Goal: Task Accomplishment & Management: Manage account settings

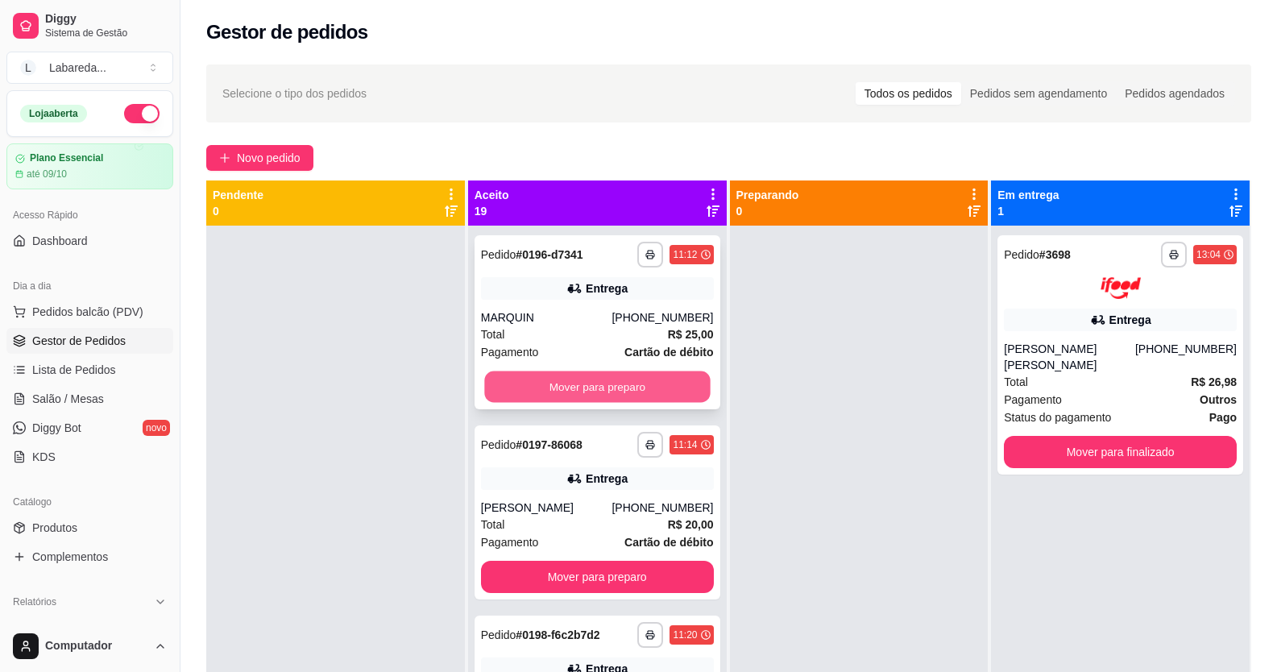
click at [568, 379] on button "Mover para preparo" at bounding box center [597, 386] width 226 height 31
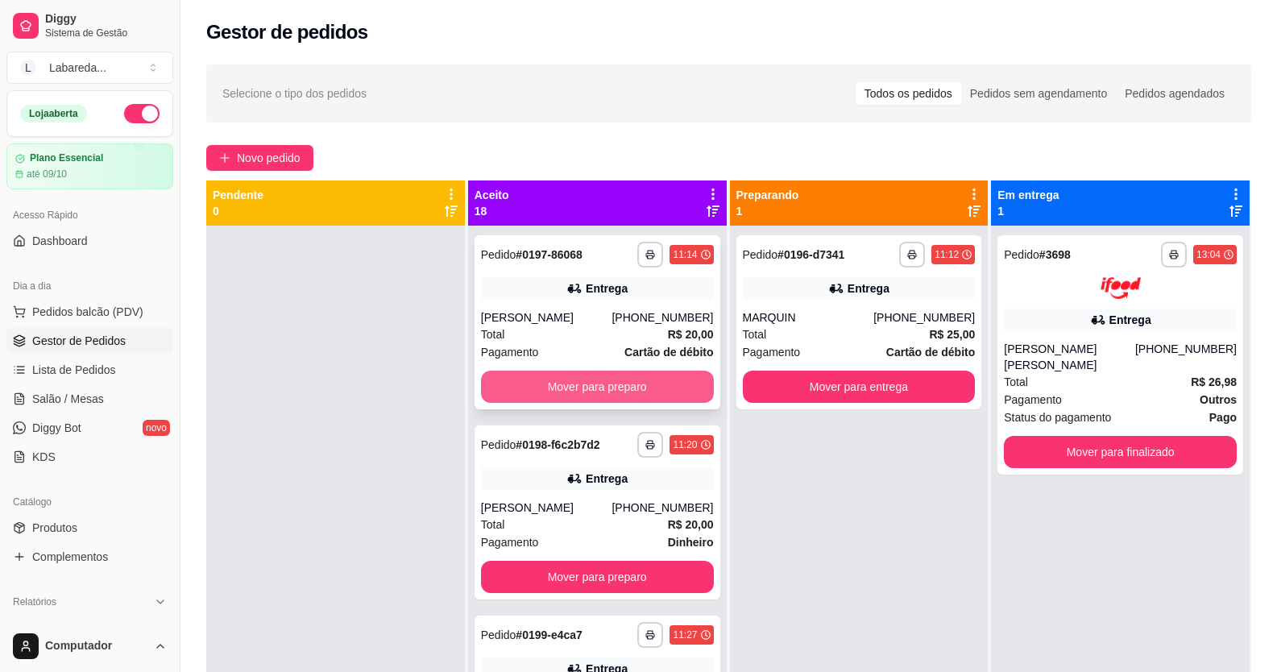
click at [637, 388] on button "Mover para preparo" at bounding box center [597, 387] width 233 height 32
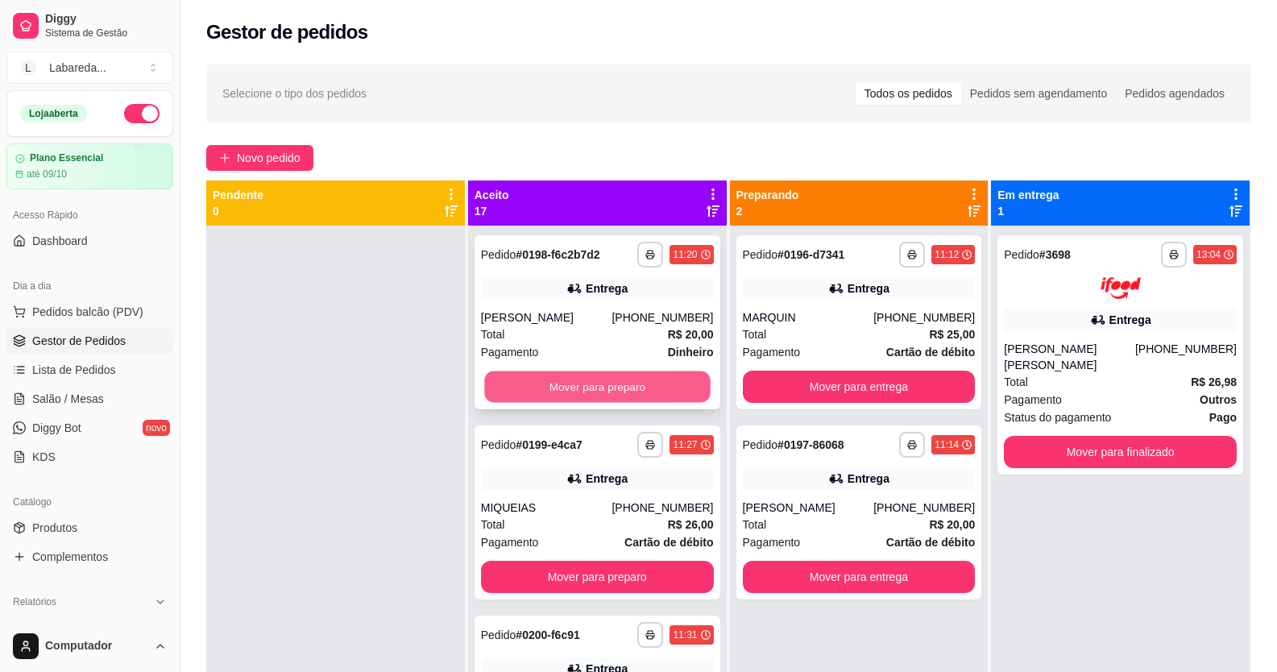
click at [640, 388] on button "Mover para preparo" at bounding box center [597, 386] width 226 height 31
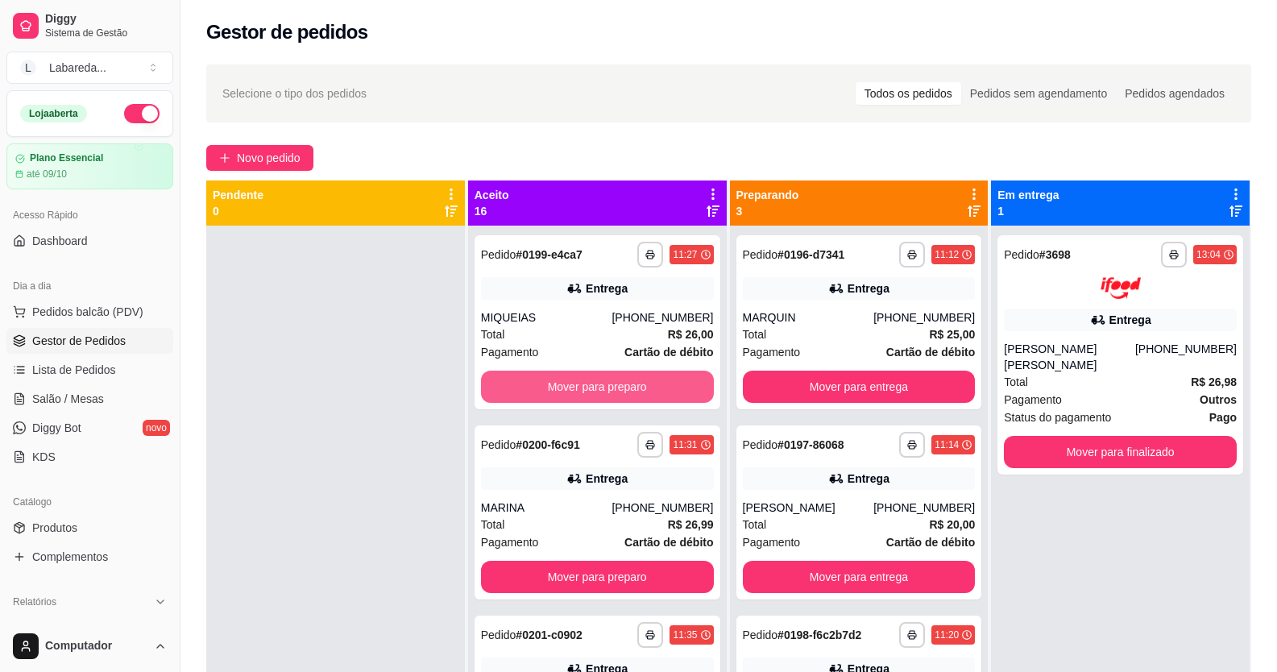
click at [644, 385] on button "Mover para preparo" at bounding box center [597, 387] width 233 height 32
click at [660, 385] on button "Mover para preparo" at bounding box center [597, 387] width 233 height 32
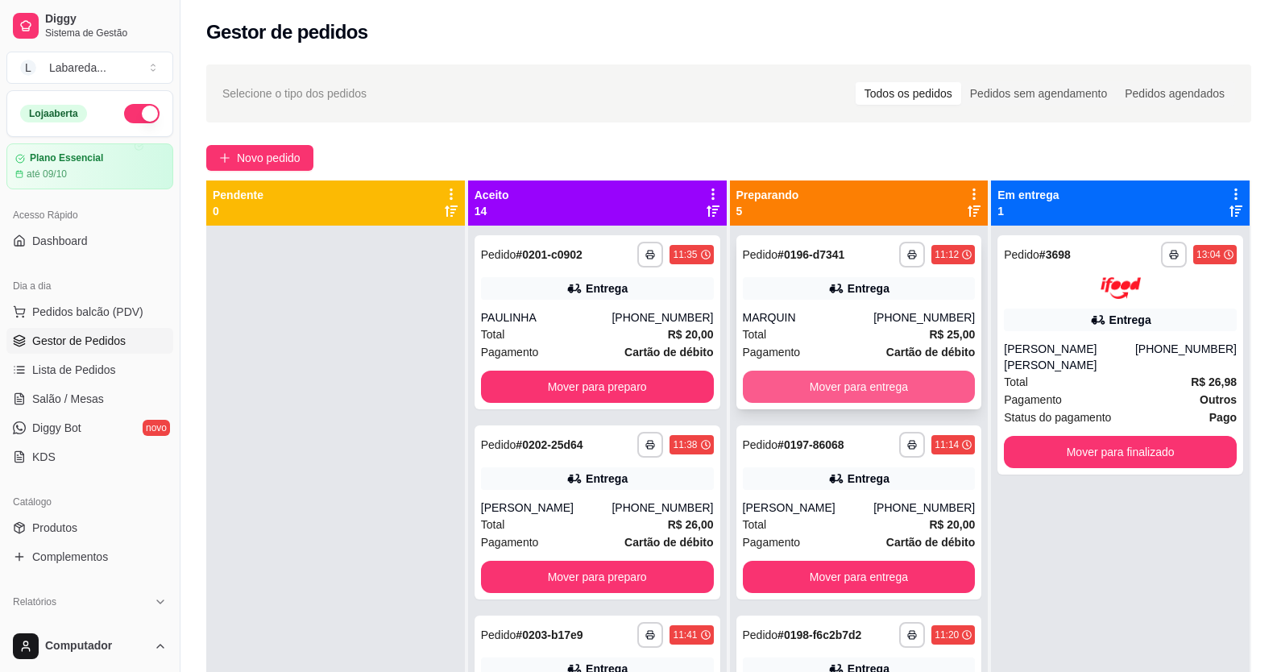
click at [797, 390] on button "Mover para entrega" at bounding box center [859, 387] width 233 height 32
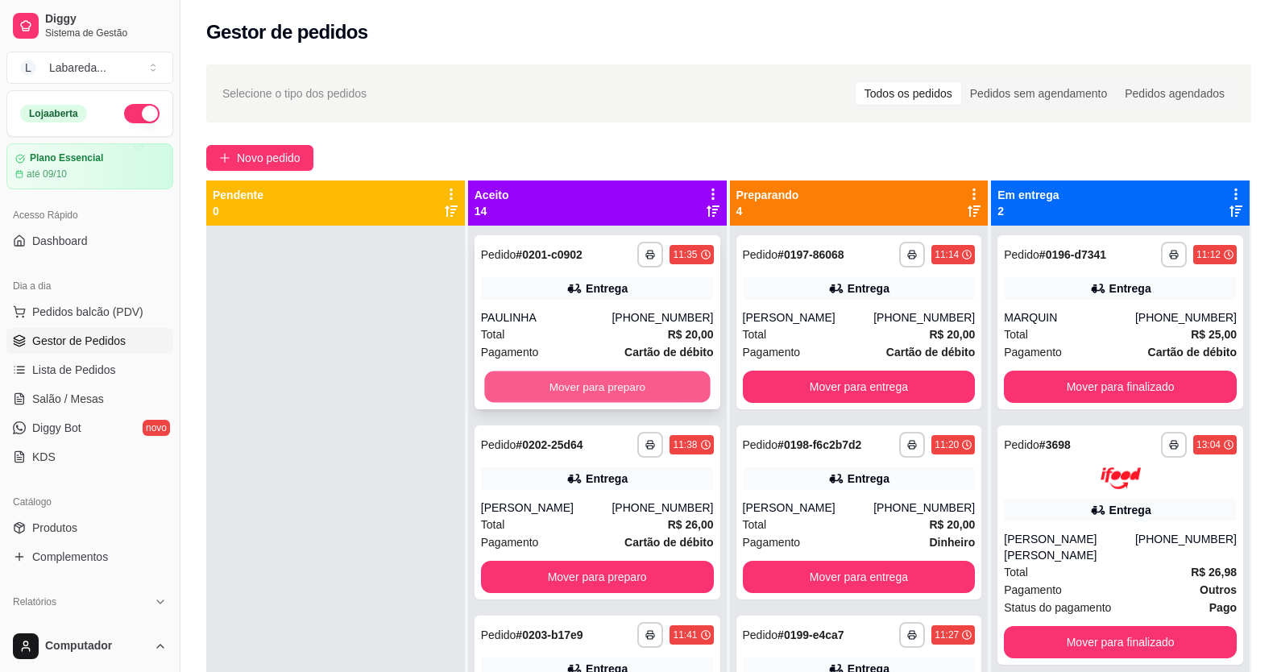
click at [667, 395] on button "Mover para preparo" at bounding box center [597, 386] width 226 height 31
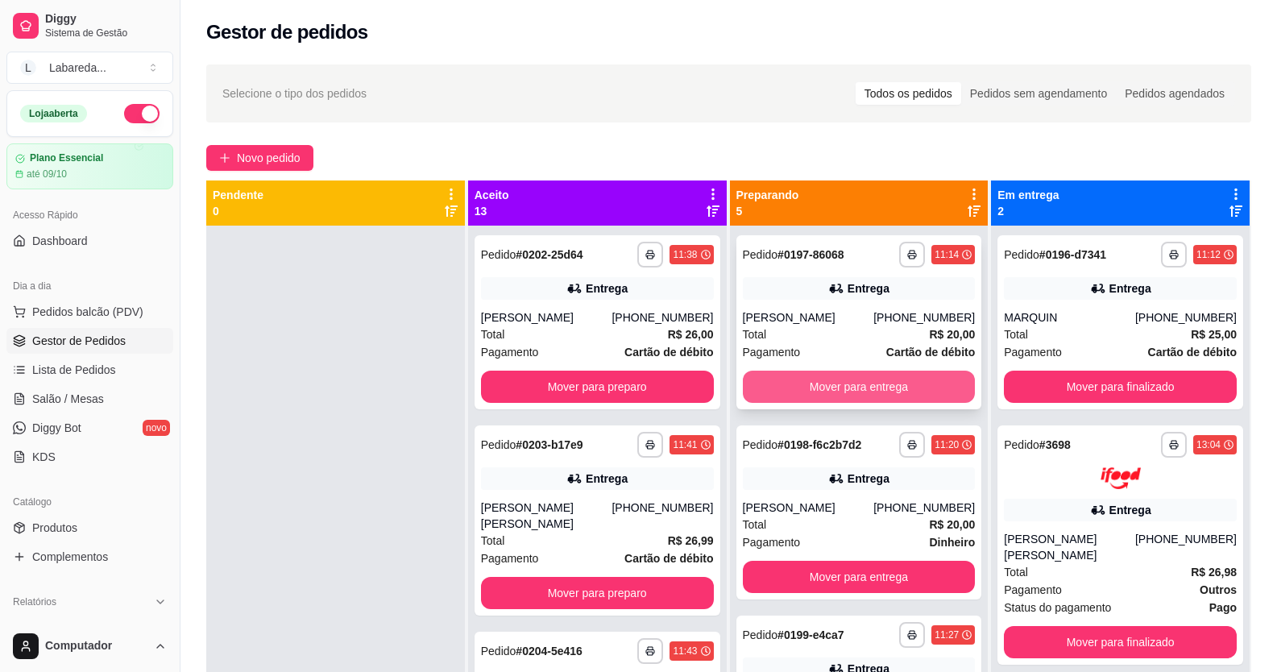
click at [786, 391] on button "Mover para entrega" at bounding box center [859, 387] width 233 height 32
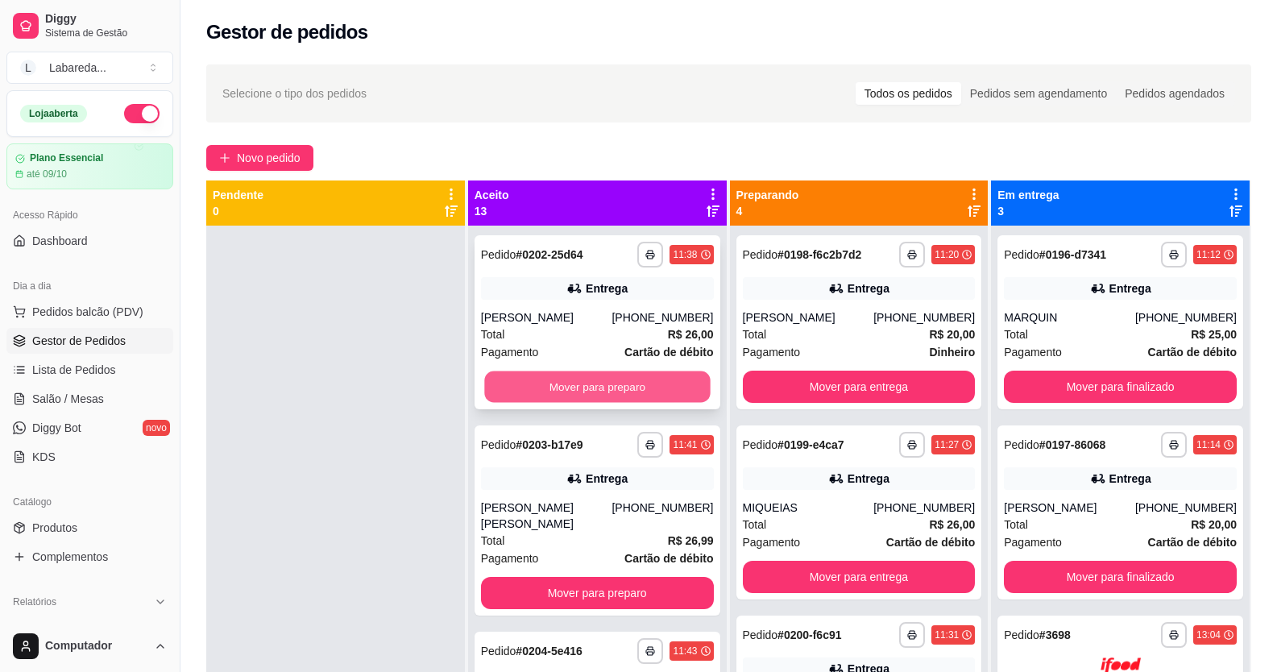
click at [653, 396] on button "Mover para preparo" at bounding box center [597, 386] width 226 height 31
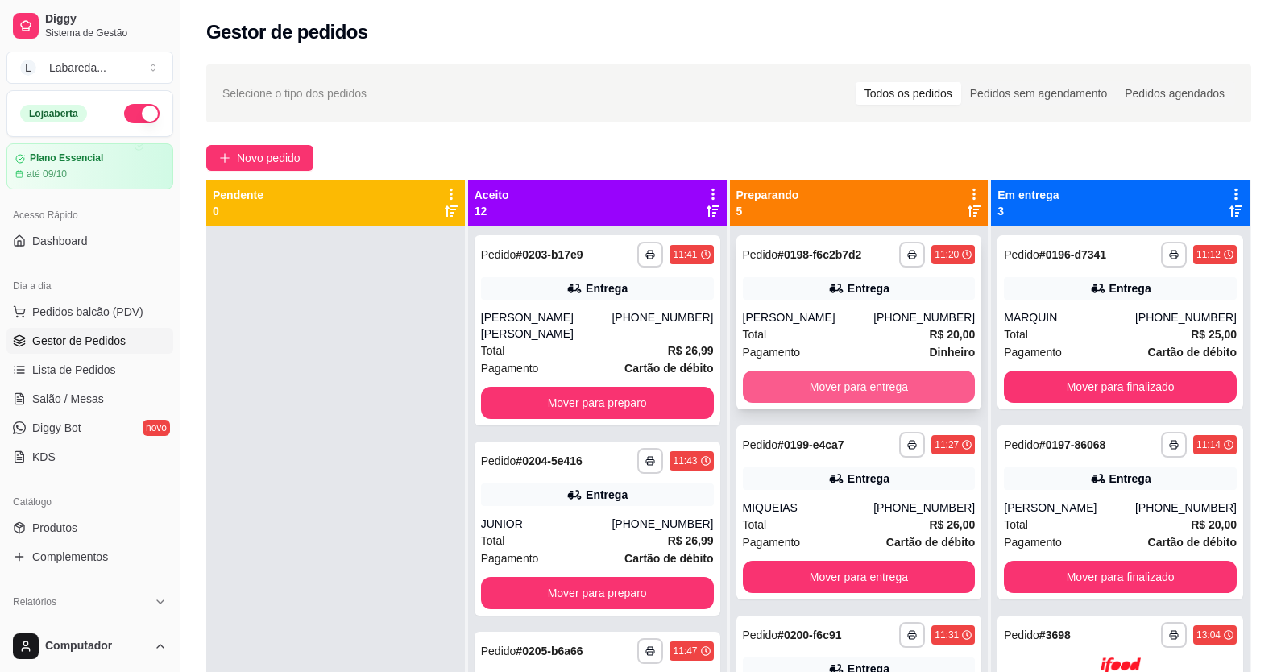
click at [778, 387] on button "Mover para entrega" at bounding box center [859, 387] width 233 height 32
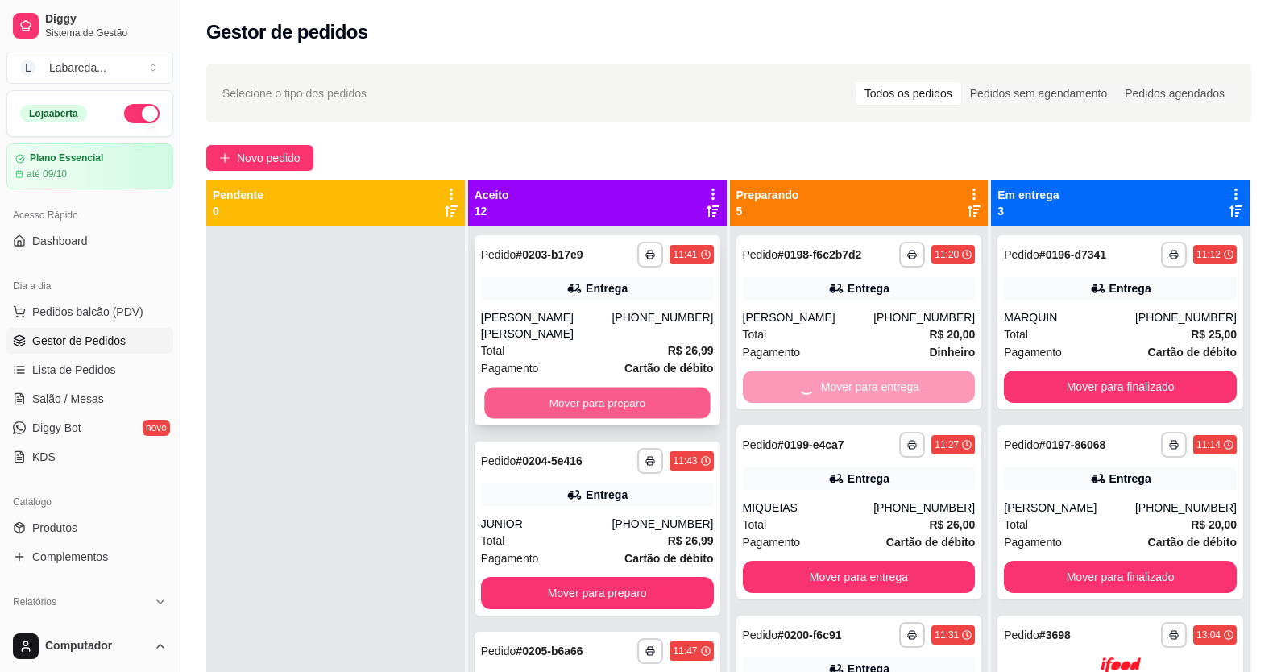
click at [651, 388] on button "Mover para preparo" at bounding box center [597, 403] width 226 height 31
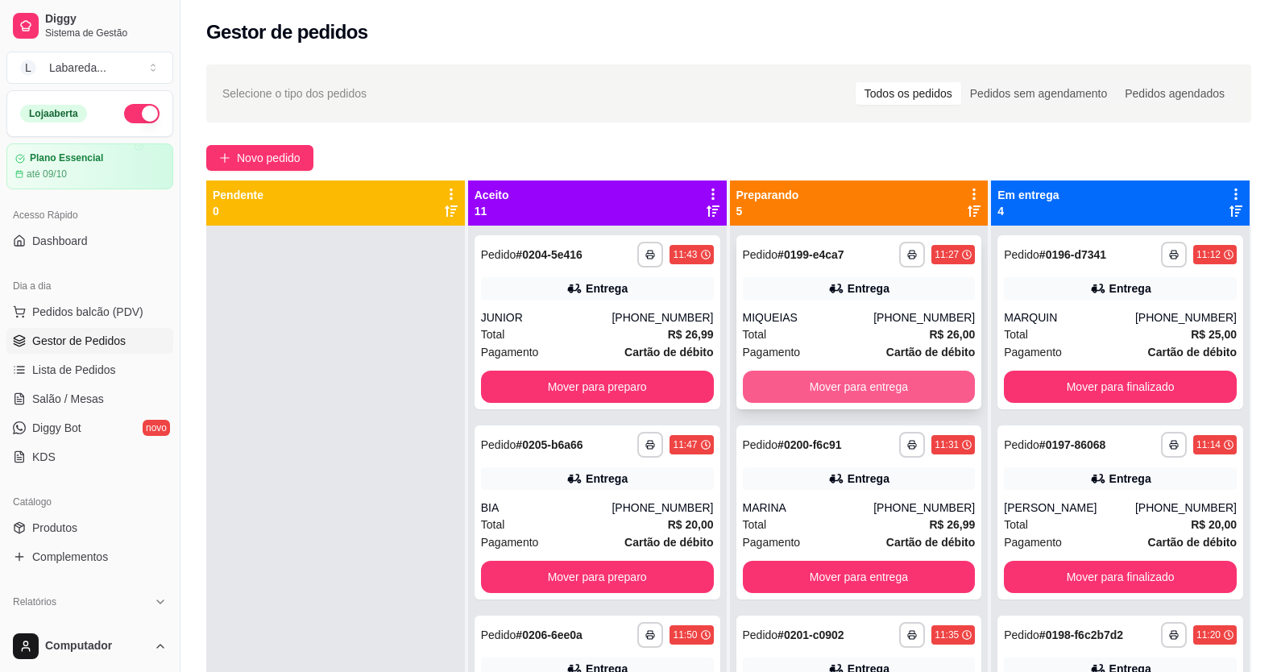
click at [768, 380] on button "Mover para entrega" at bounding box center [859, 387] width 233 height 32
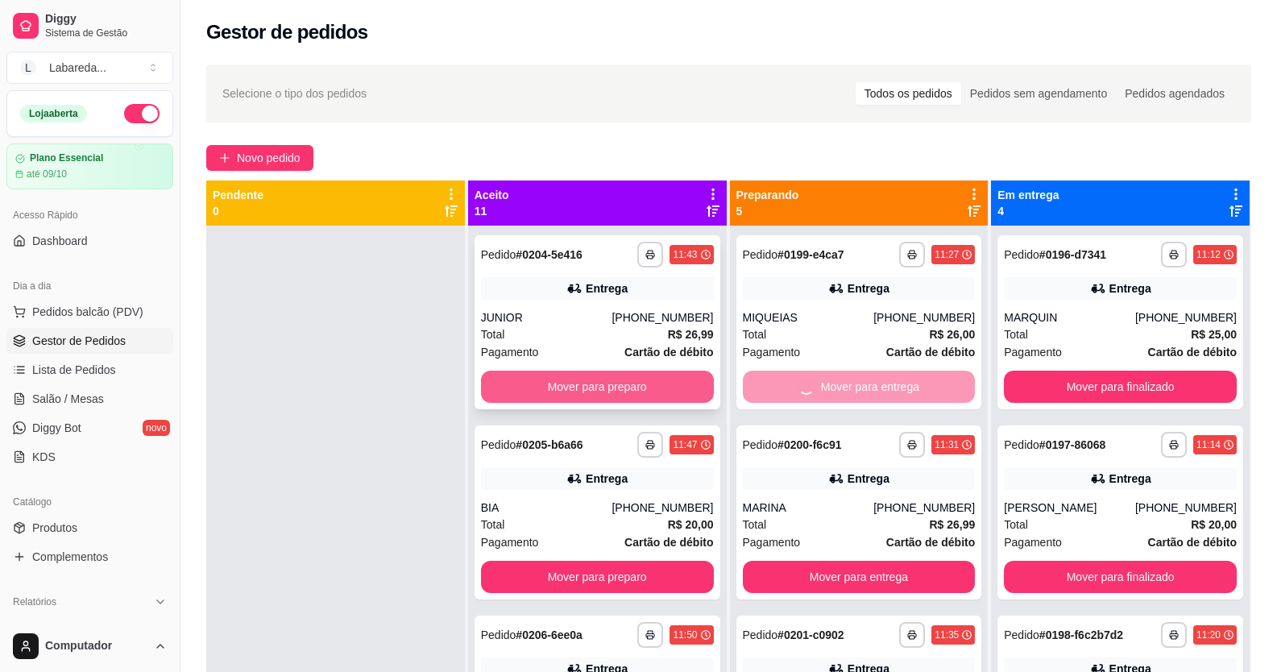
click at [644, 389] on button "Mover para preparo" at bounding box center [597, 387] width 233 height 32
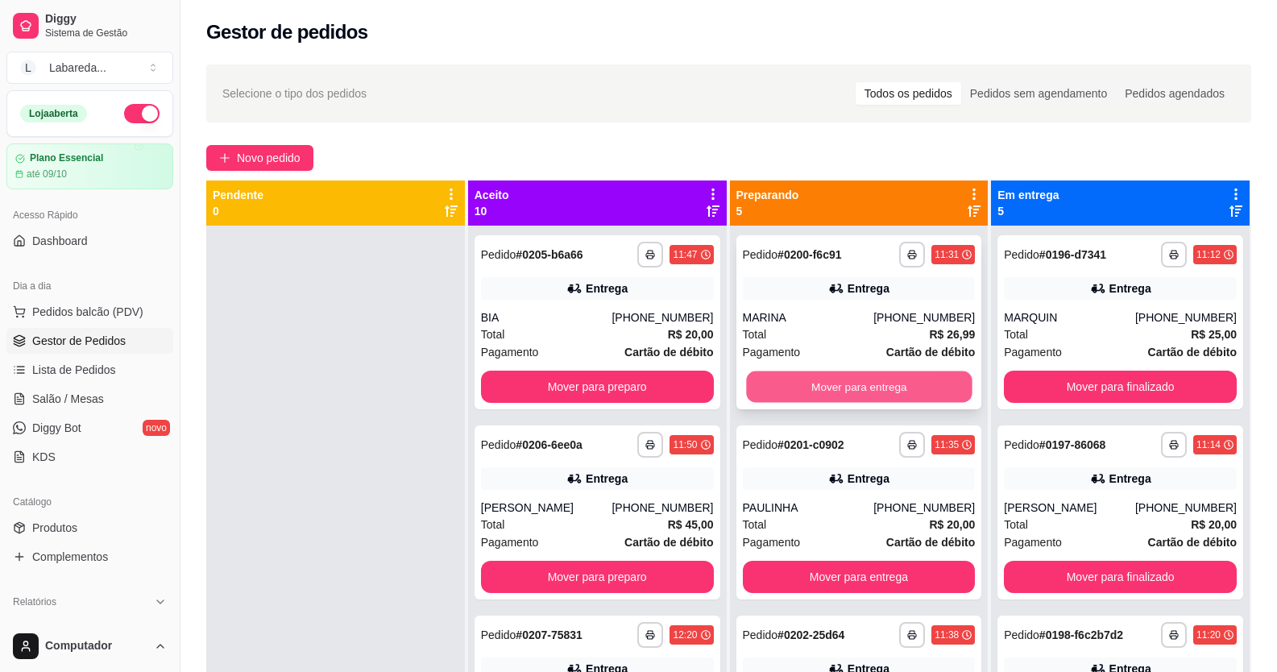
click at [775, 379] on button "Mover para entrega" at bounding box center [859, 386] width 226 height 31
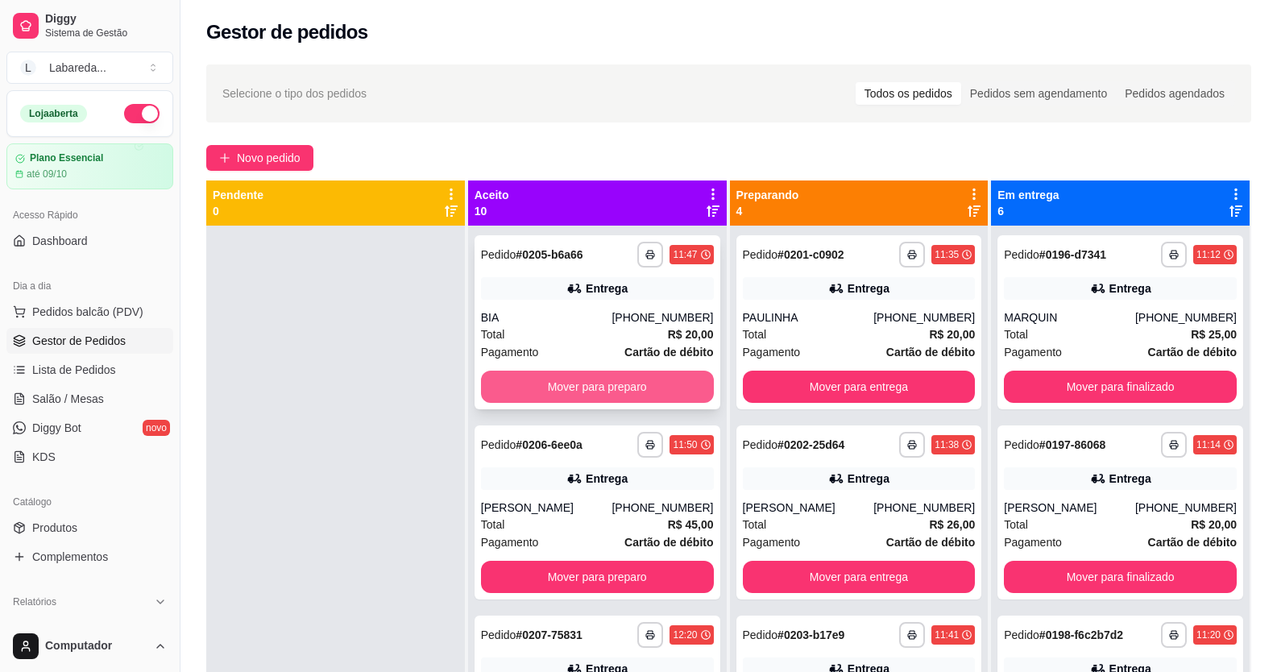
click at [669, 392] on button "Mover para preparo" at bounding box center [597, 387] width 233 height 32
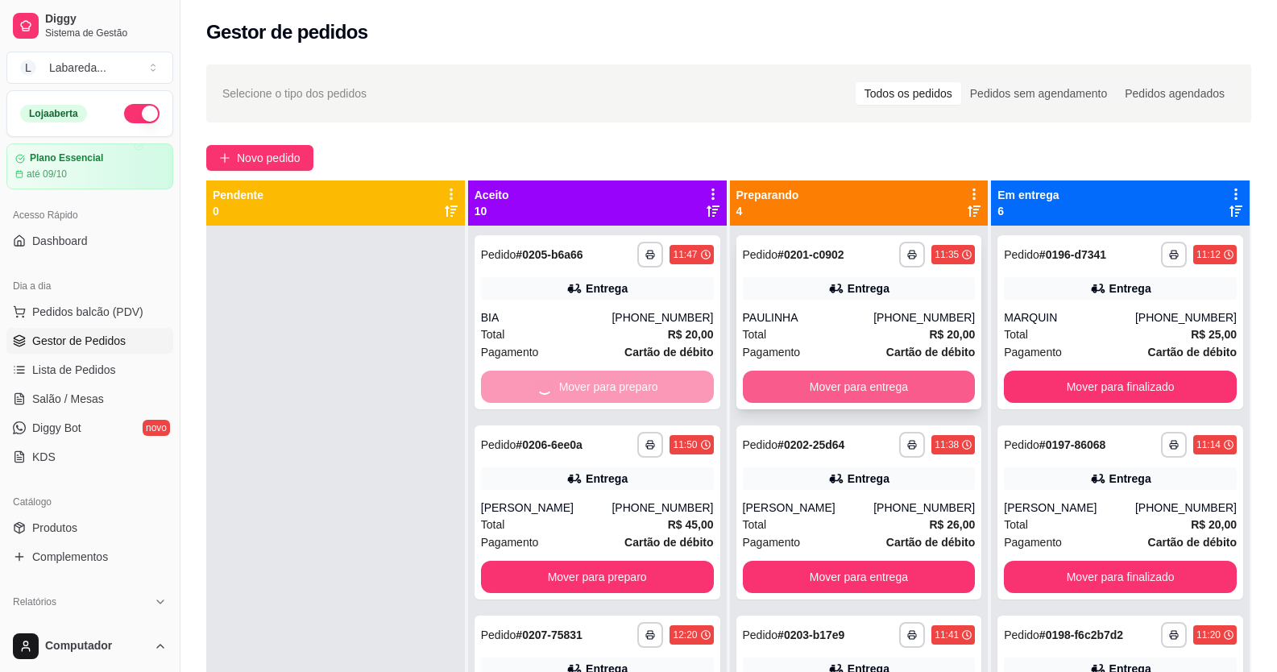
click at [793, 383] on button "Mover para entrega" at bounding box center [859, 387] width 233 height 32
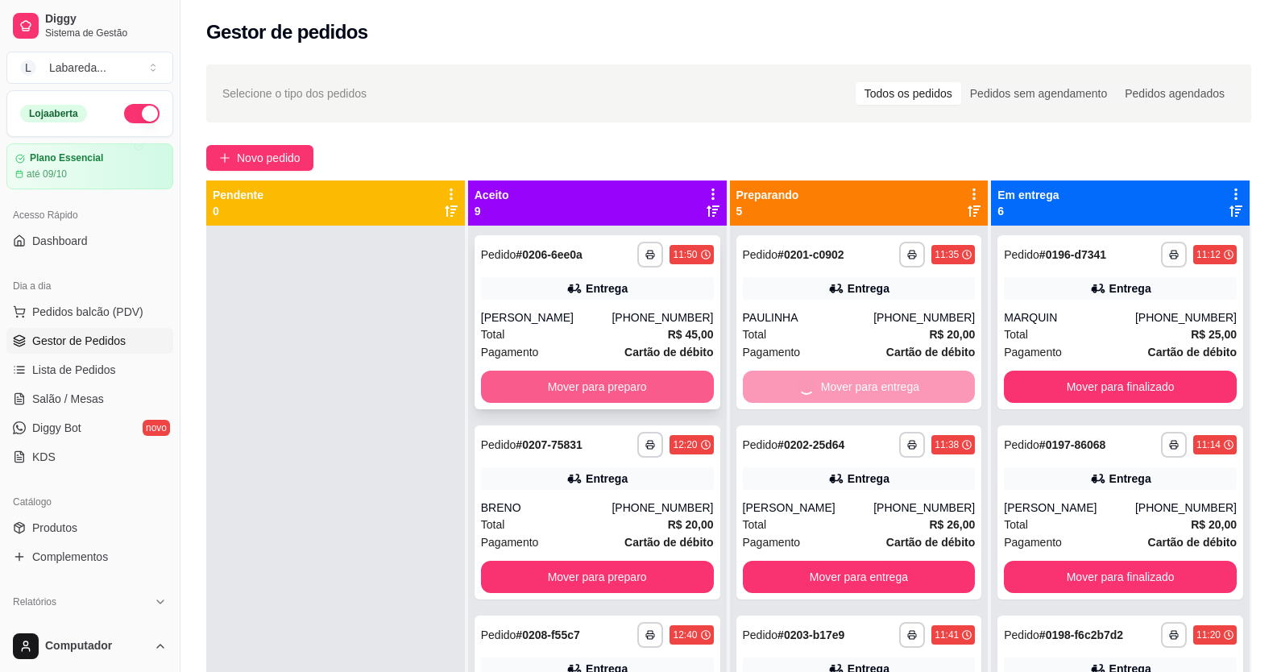
click at [660, 394] on button "Mover para preparo" at bounding box center [597, 387] width 233 height 32
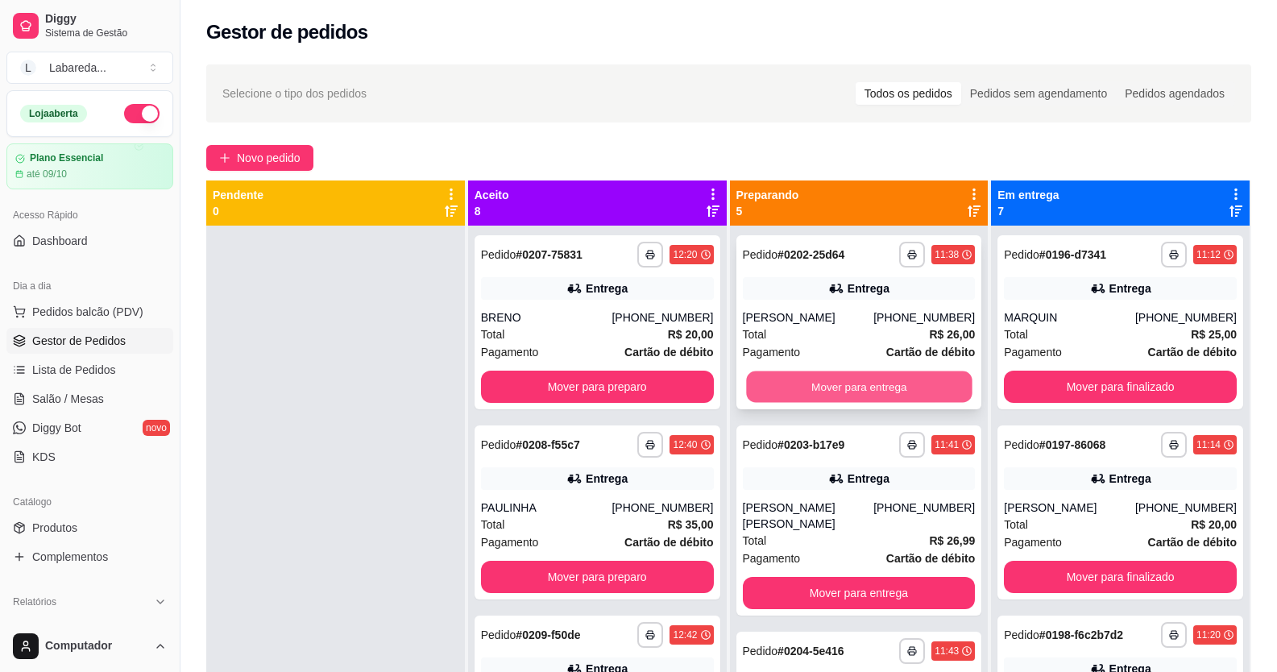
click at [764, 385] on button "Mover para entrega" at bounding box center [859, 386] width 226 height 31
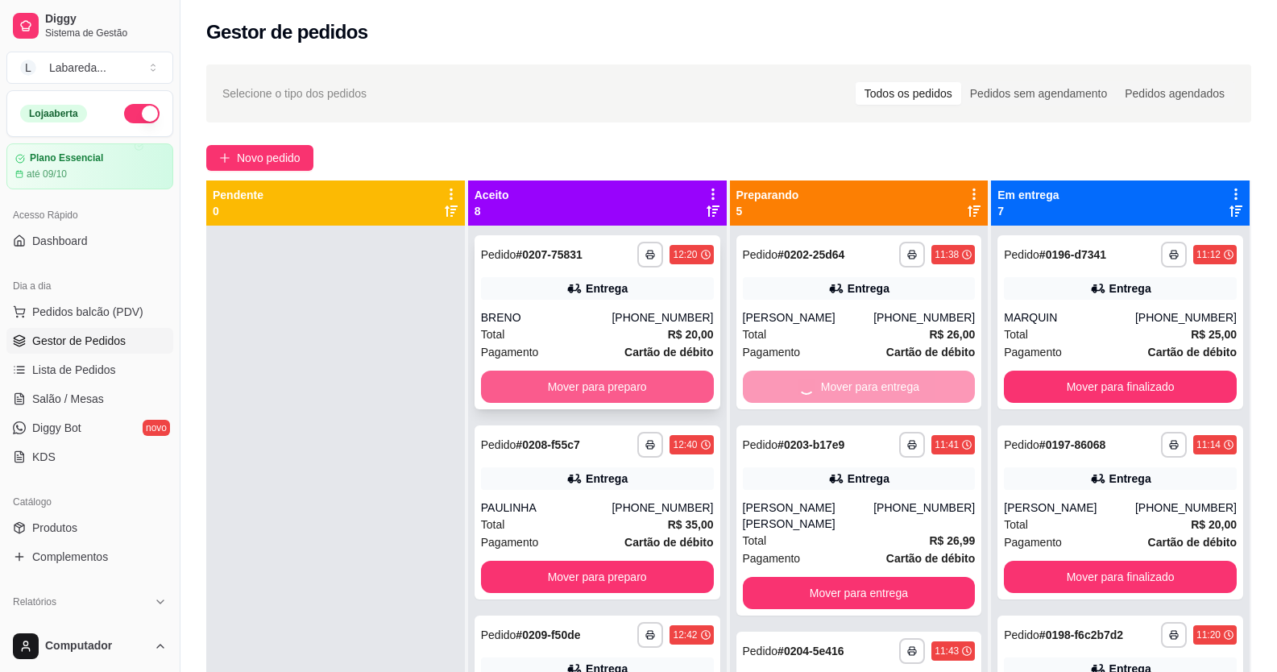
click at [677, 387] on button "Mover para preparo" at bounding box center [597, 387] width 233 height 32
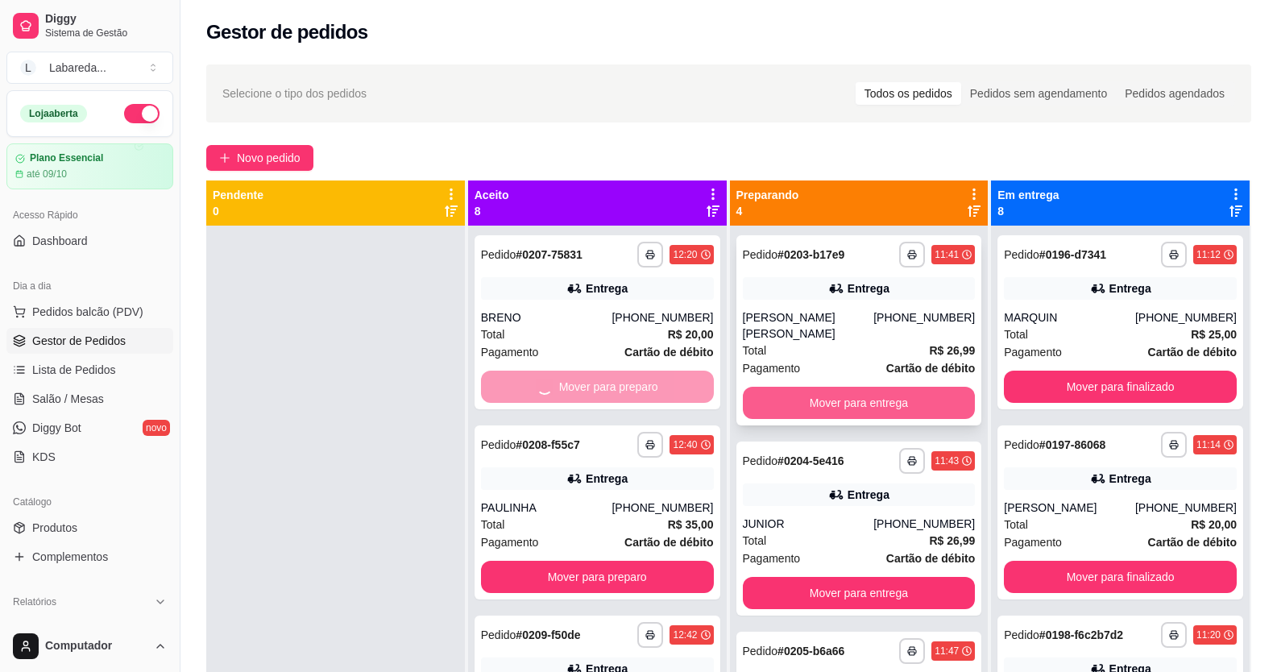
click at [789, 387] on button "Mover para entrega" at bounding box center [859, 403] width 233 height 32
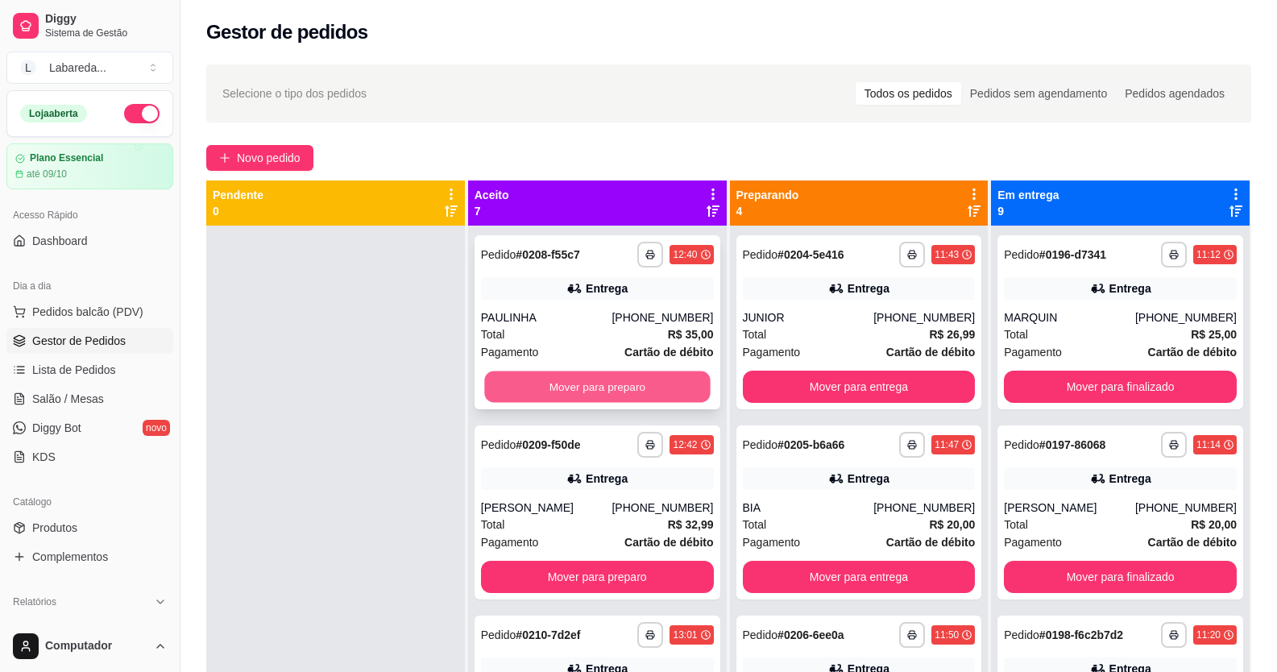
click at [674, 384] on button "Mover para preparo" at bounding box center [597, 386] width 226 height 31
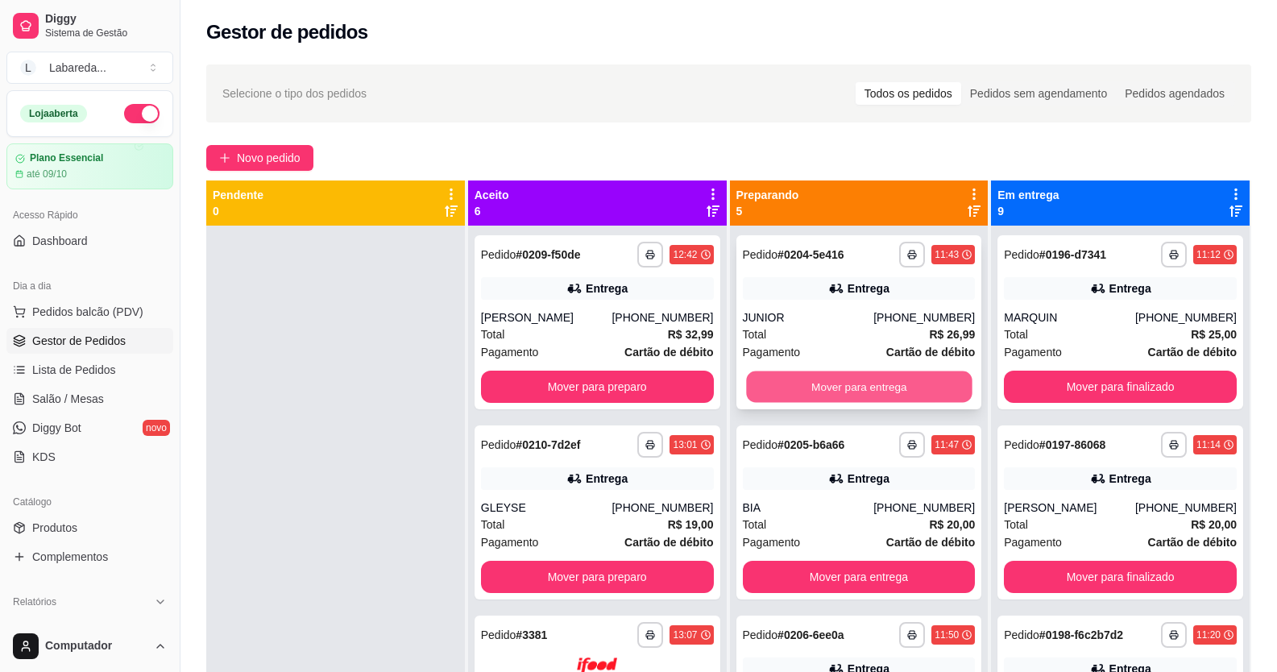
click at [771, 375] on button "Mover para entrega" at bounding box center [859, 386] width 226 height 31
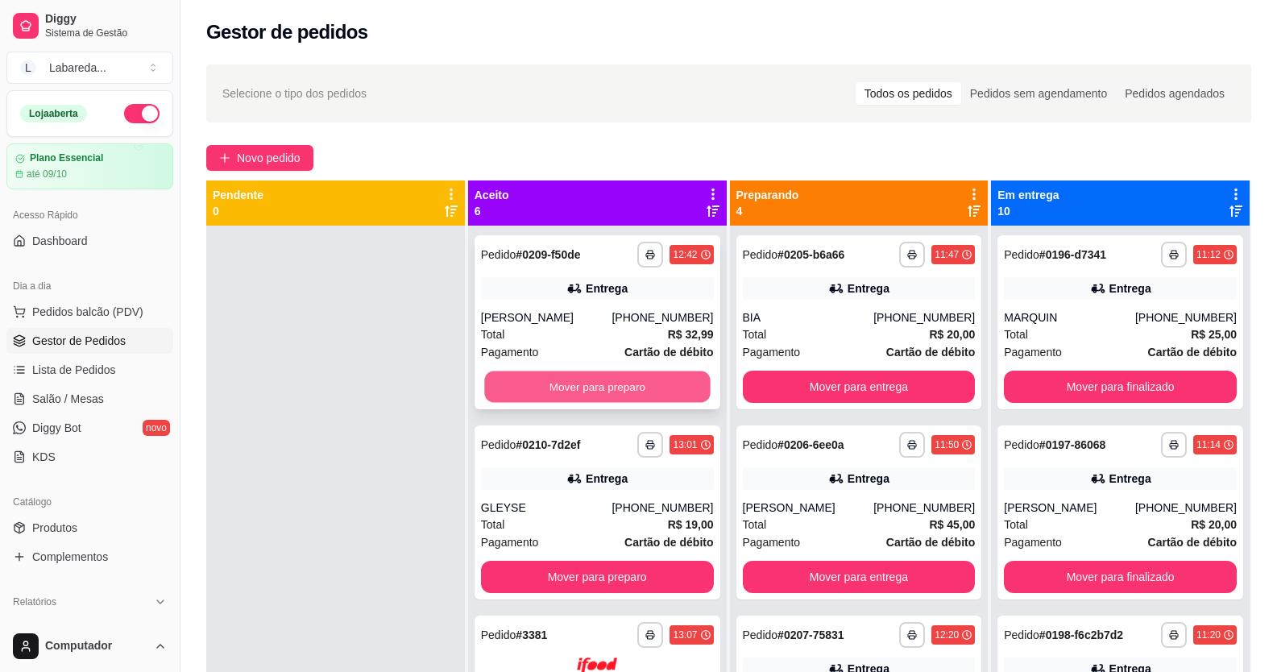
click at [620, 386] on button "Mover para preparo" at bounding box center [597, 386] width 226 height 31
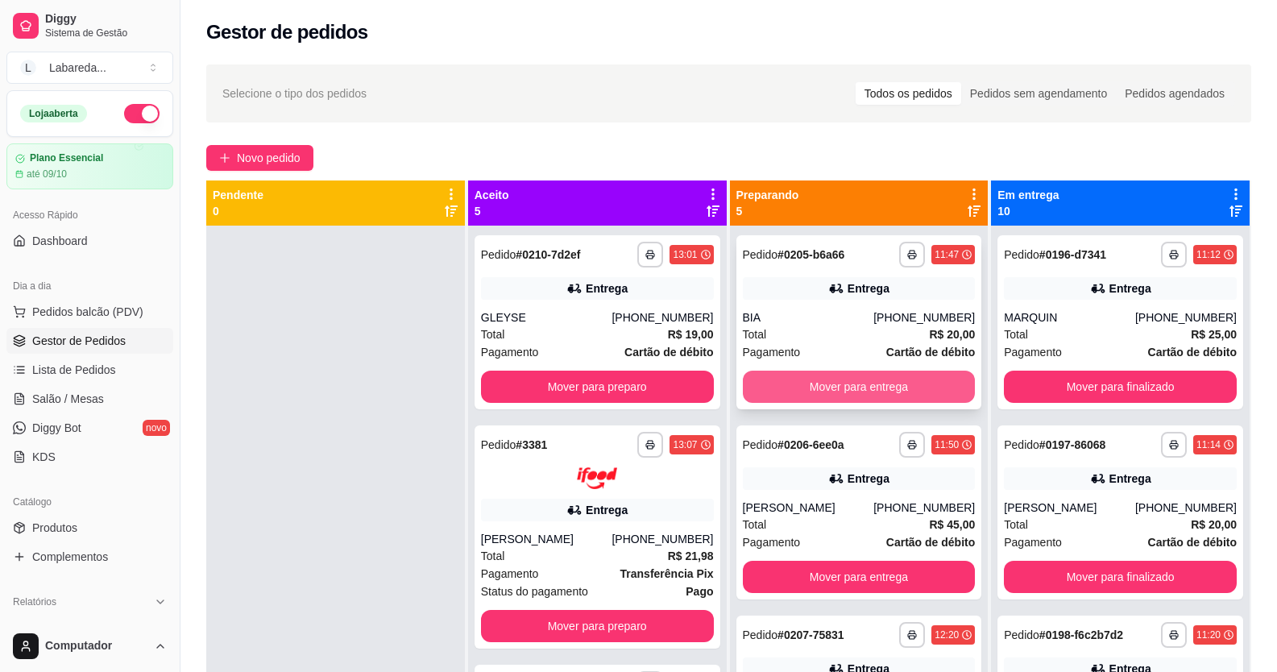
click at [770, 373] on button "Mover para entrega" at bounding box center [859, 387] width 233 height 32
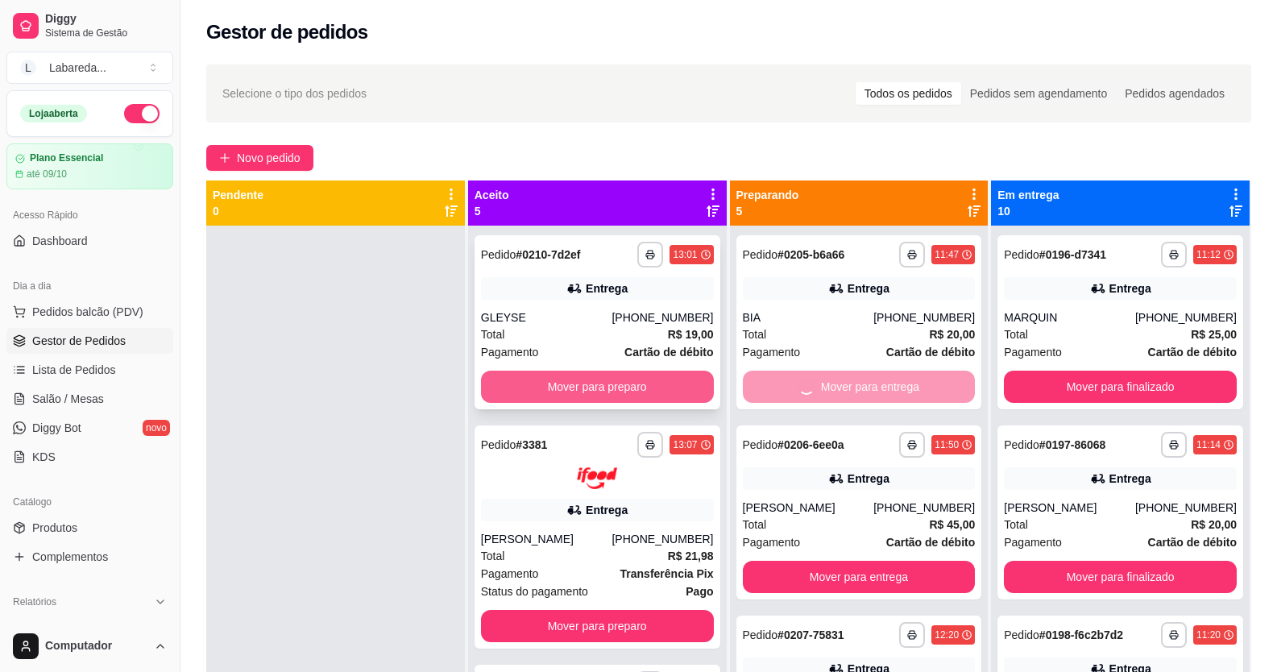
click at [632, 392] on button "Mover para preparo" at bounding box center [597, 387] width 233 height 32
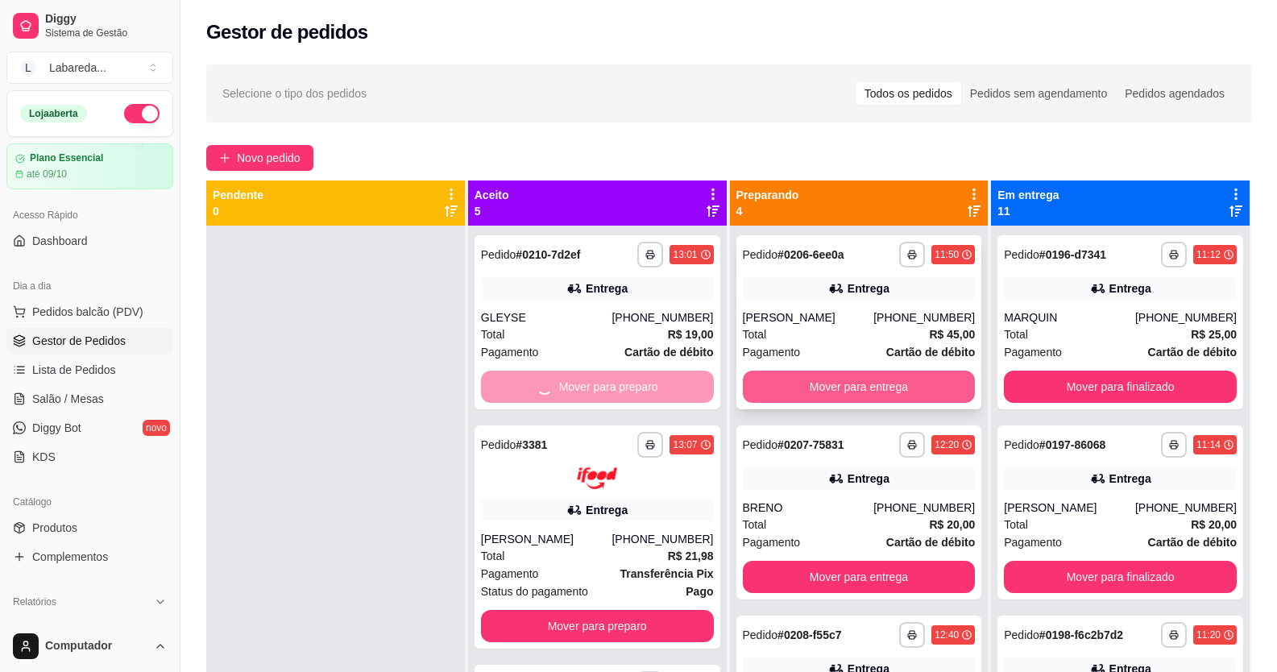
click at [834, 380] on button "Mover para entrega" at bounding box center [859, 387] width 233 height 32
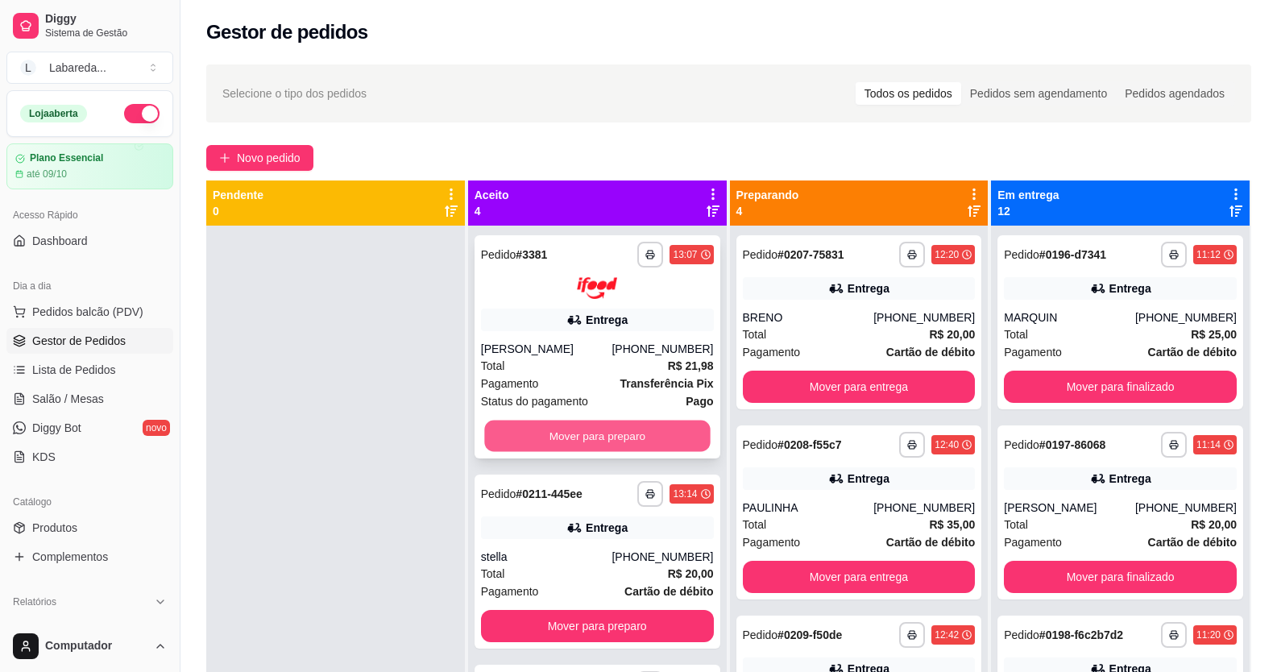
click at [632, 436] on button "Mover para preparo" at bounding box center [597, 435] width 226 height 31
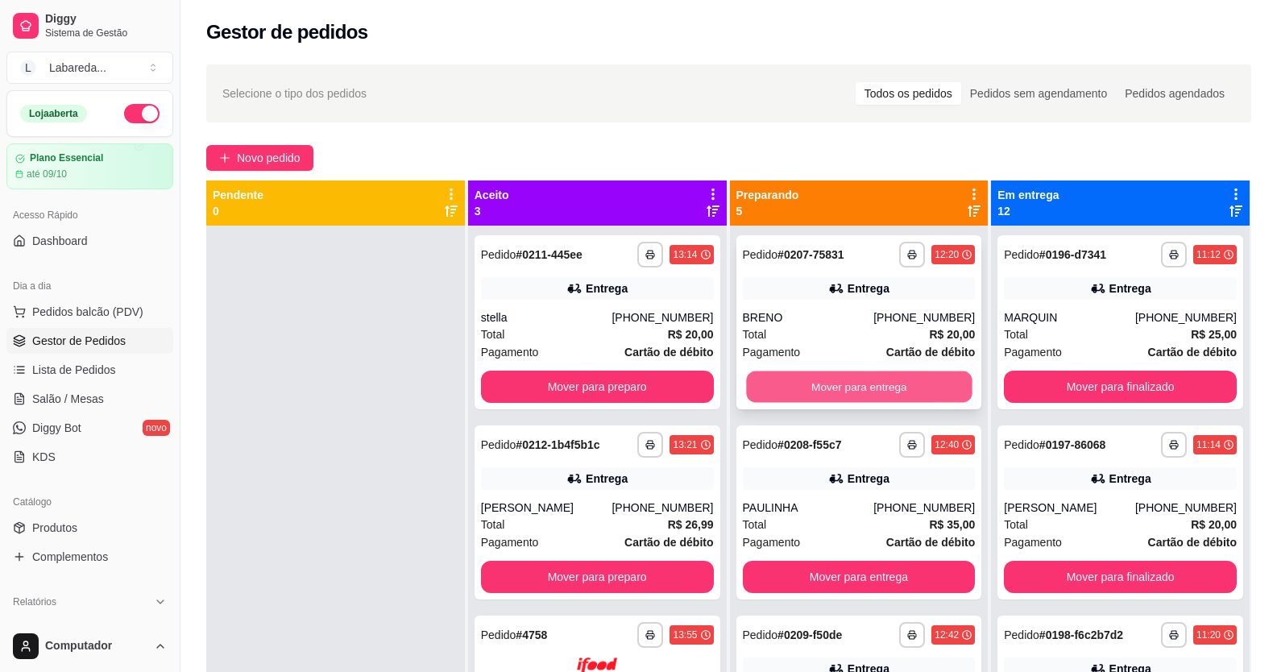
click at [819, 387] on button "Mover para entrega" at bounding box center [859, 386] width 226 height 31
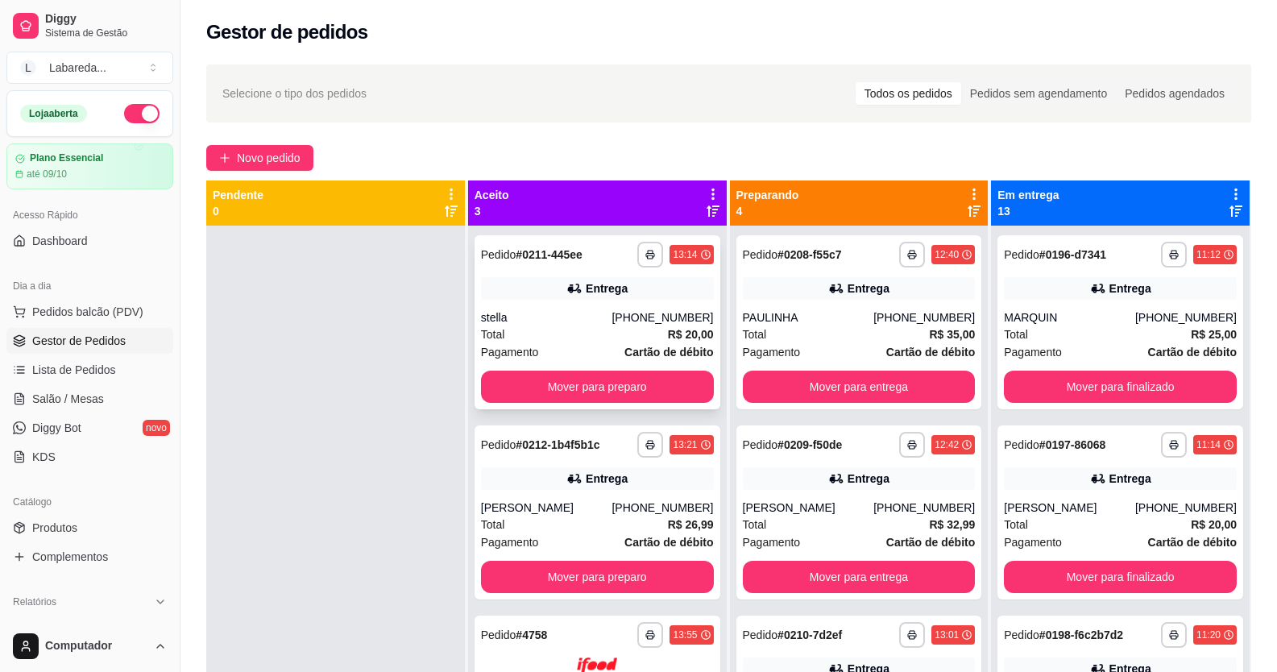
click at [673, 402] on div "**********" at bounding box center [598, 322] width 246 height 174
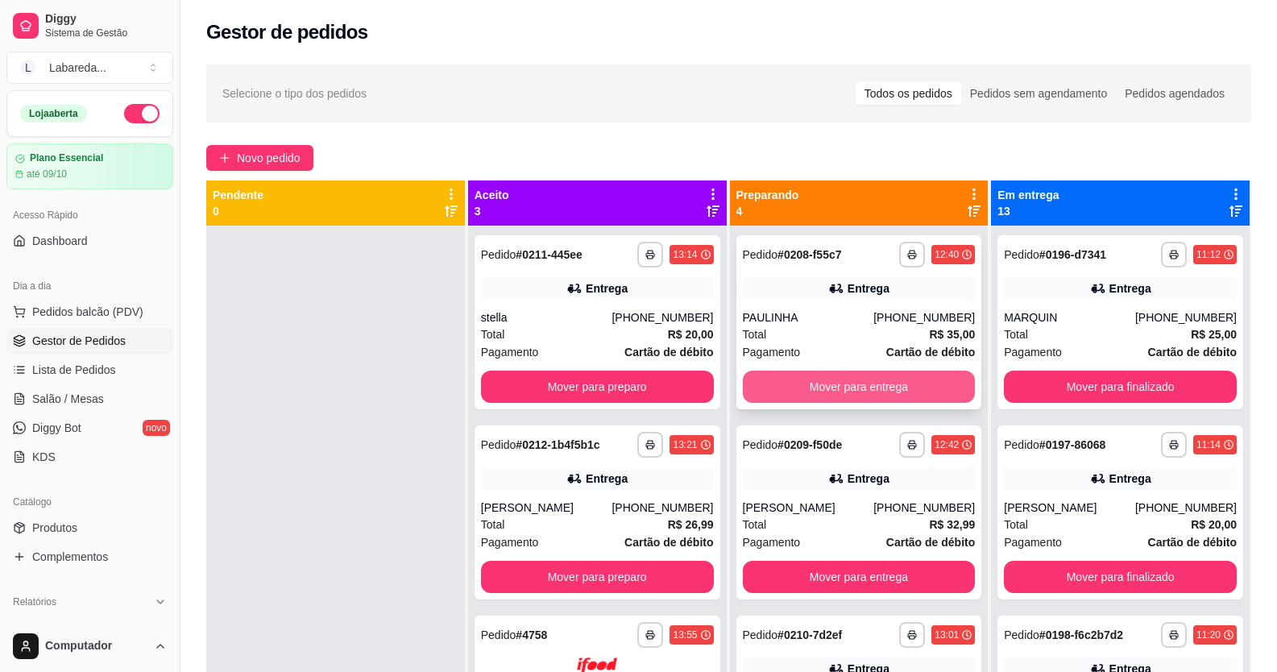
click at [866, 398] on button "Mover para entrega" at bounding box center [859, 387] width 233 height 32
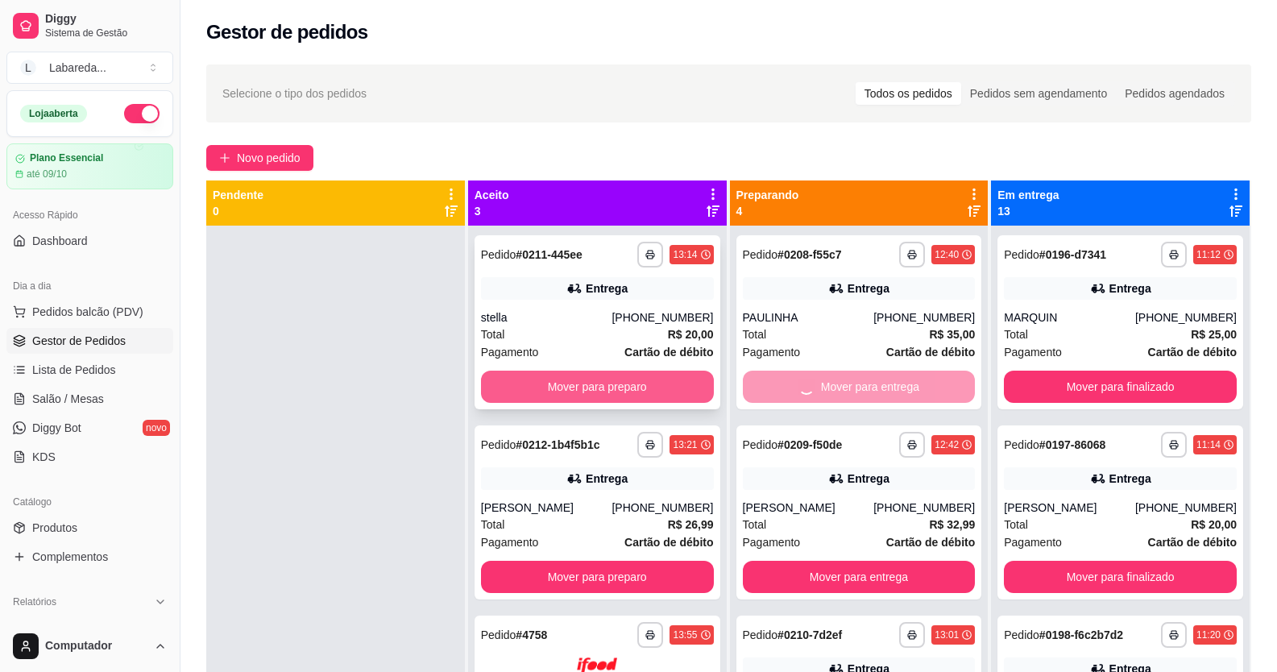
click at [685, 400] on button "Mover para preparo" at bounding box center [597, 387] width 233 height 32
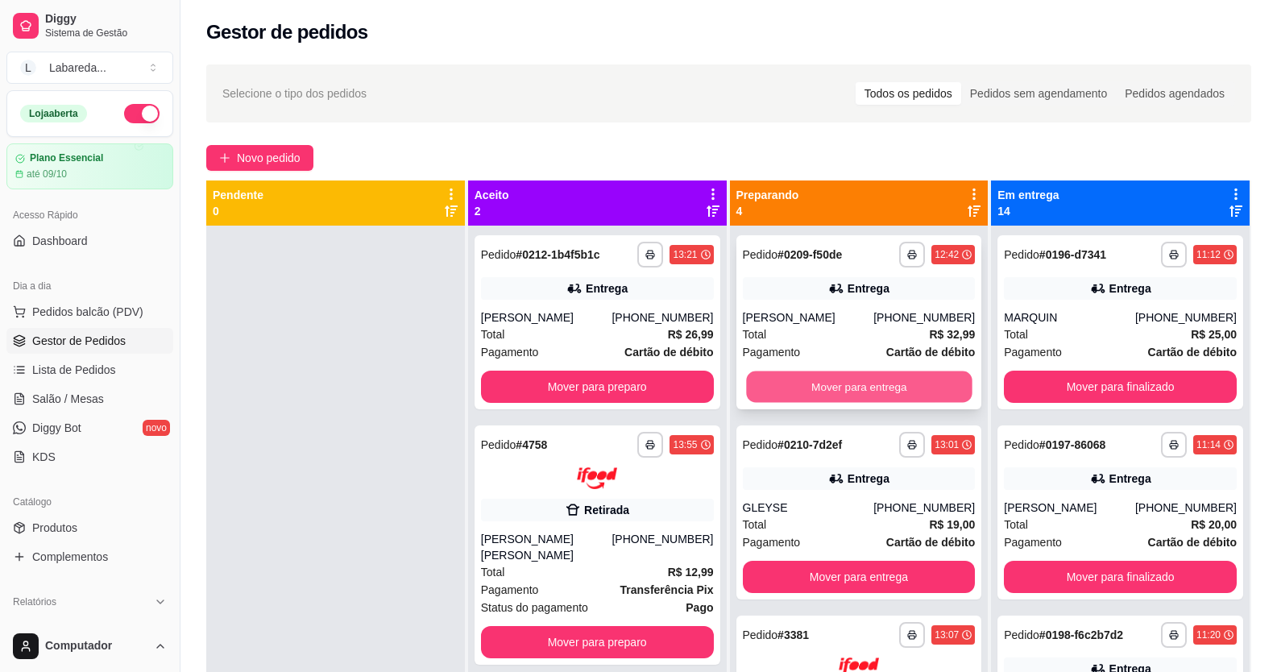
click at [823, 386] on button "Mover para entrega" at bounding box center [859, 386] width 226 height 31
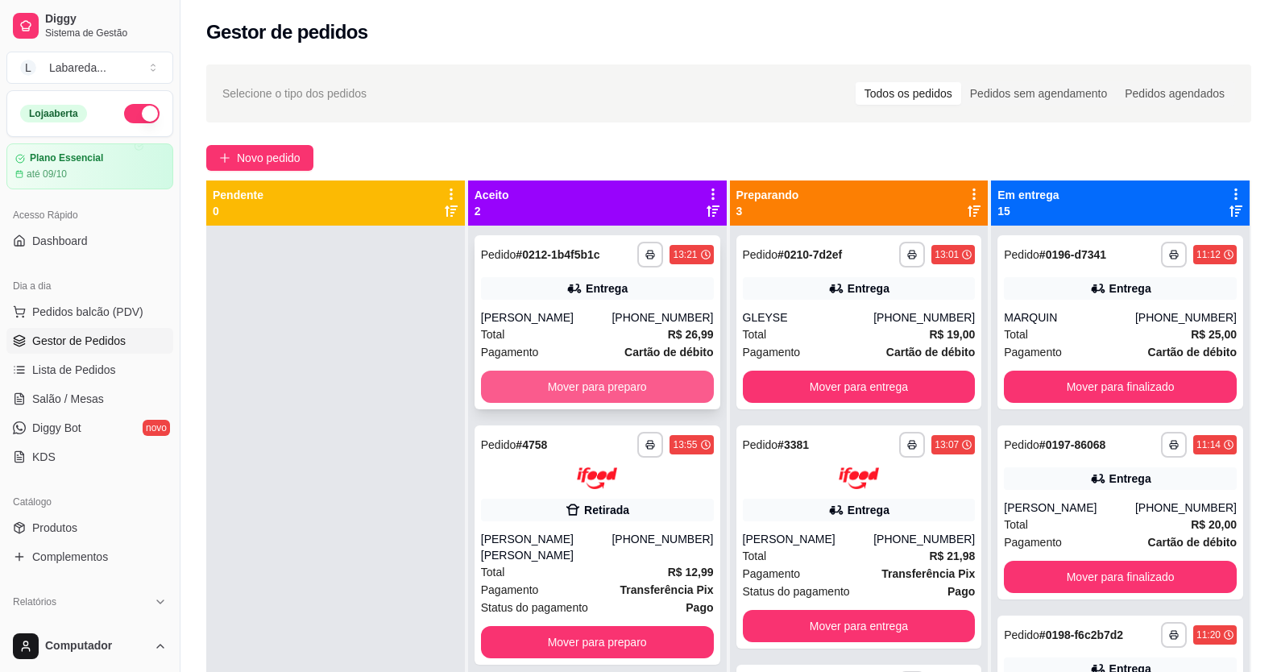
click at [686, 392] on button "Mover para preparo" at bounding box center [597, 387] width 233 height 32
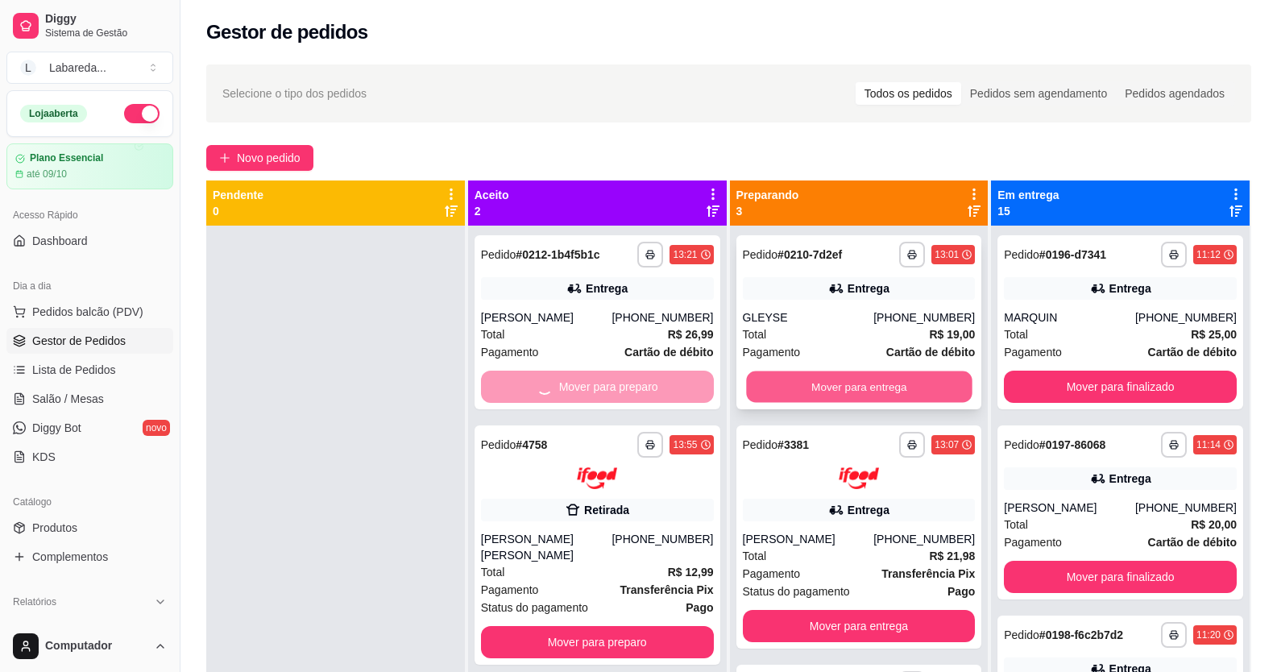
click at [833, 388] on button "Mover para entrega" at bounding box center [859, 386] width 226 height 31
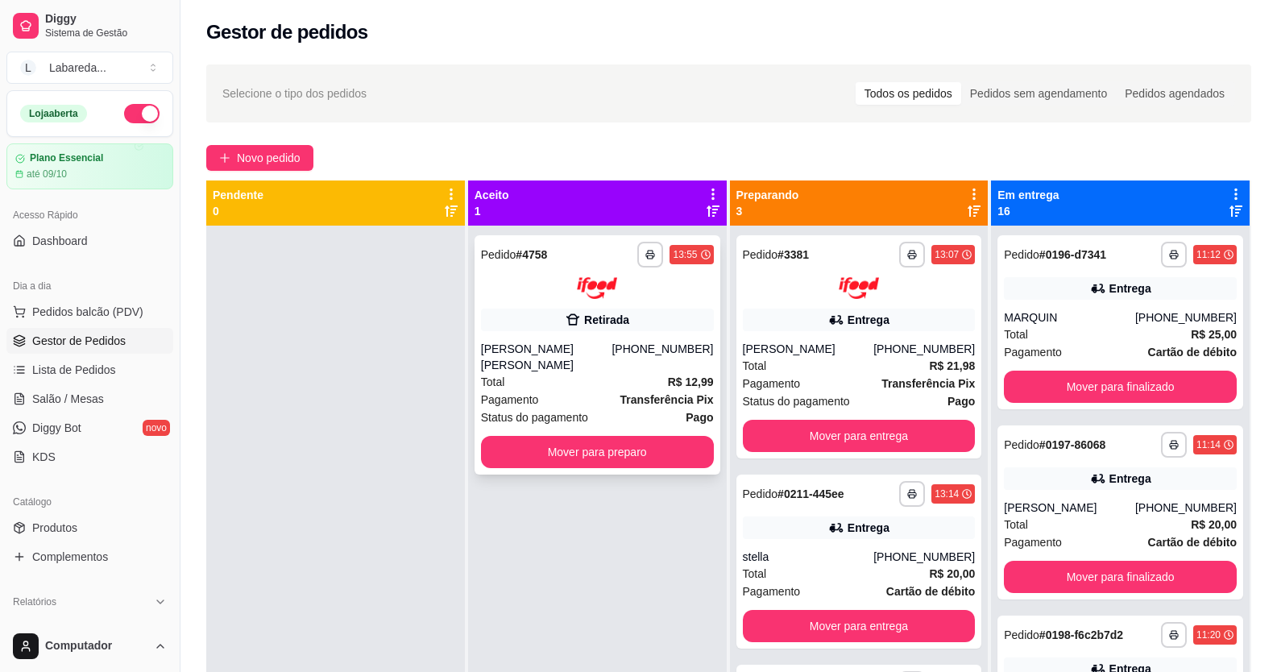
click at [681, 445] on button "Mover para preparo" at bounding box center [597, 452] width 233 height 32
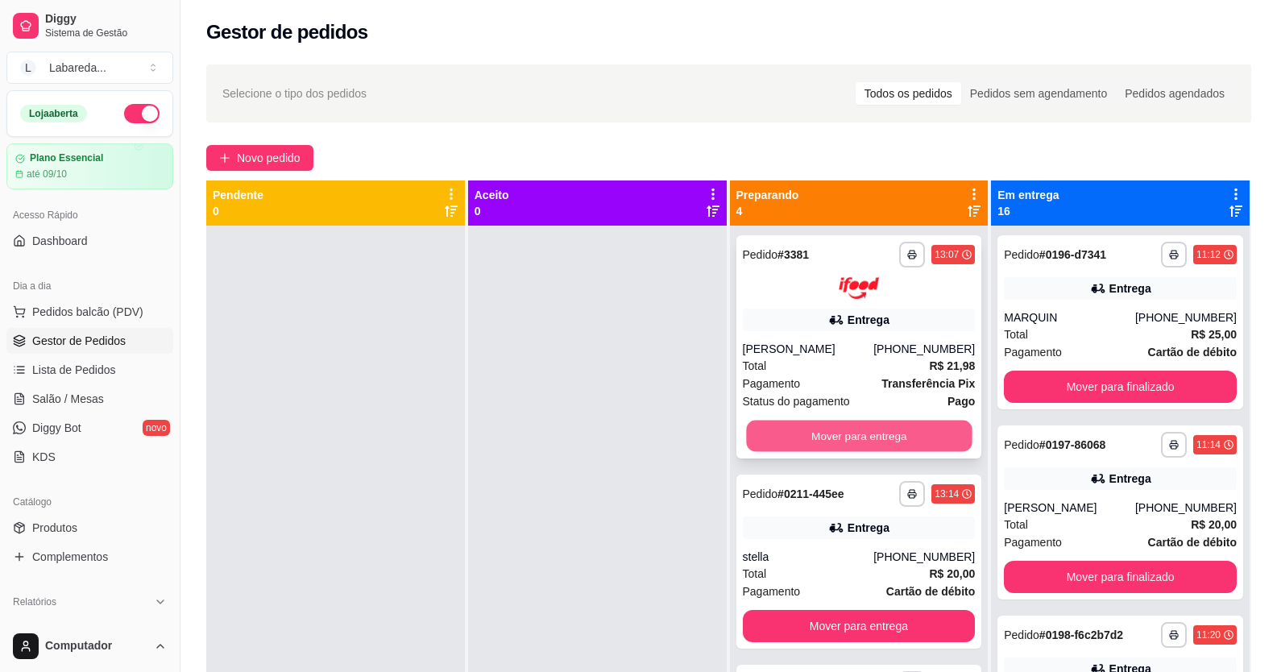
click at [808, 421] on button "Mover para entrega" at bounding box center [859, 435] width 226 height 31
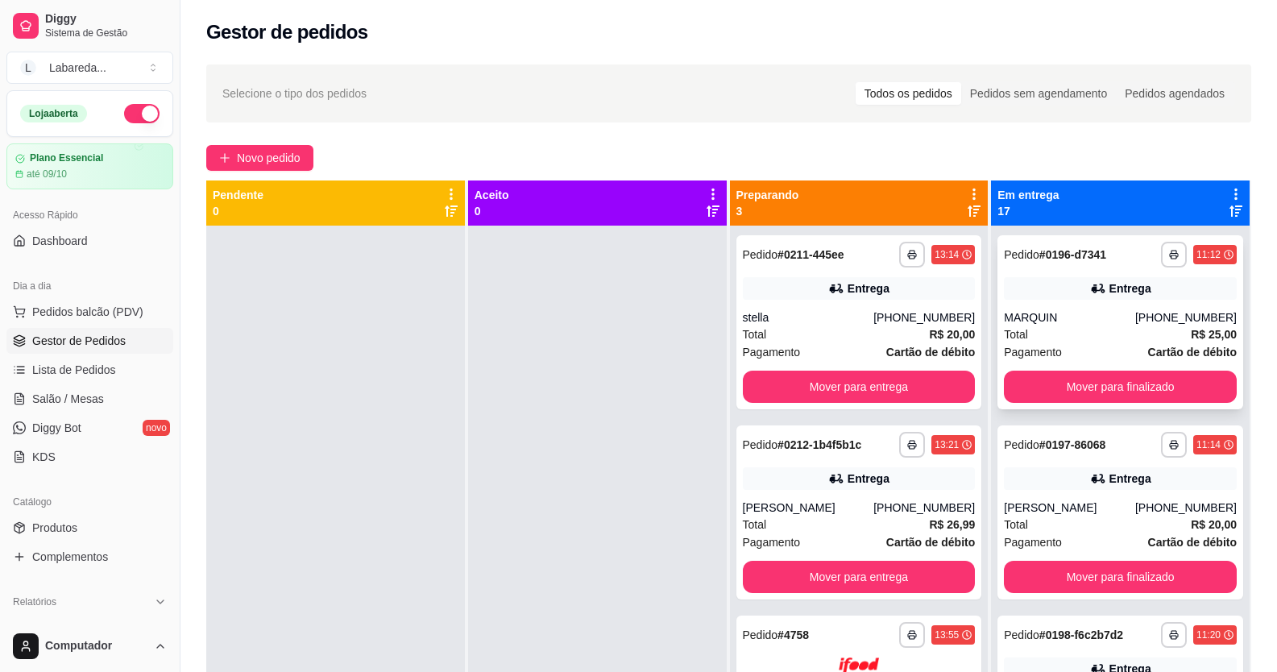
click at [1060, 370] on div "**********" at bounding box center [1120, 322] width 246 height 174
click at [925, 386] on button "Mover para entrega" at bounding box center [859, 387] width 233 height 32
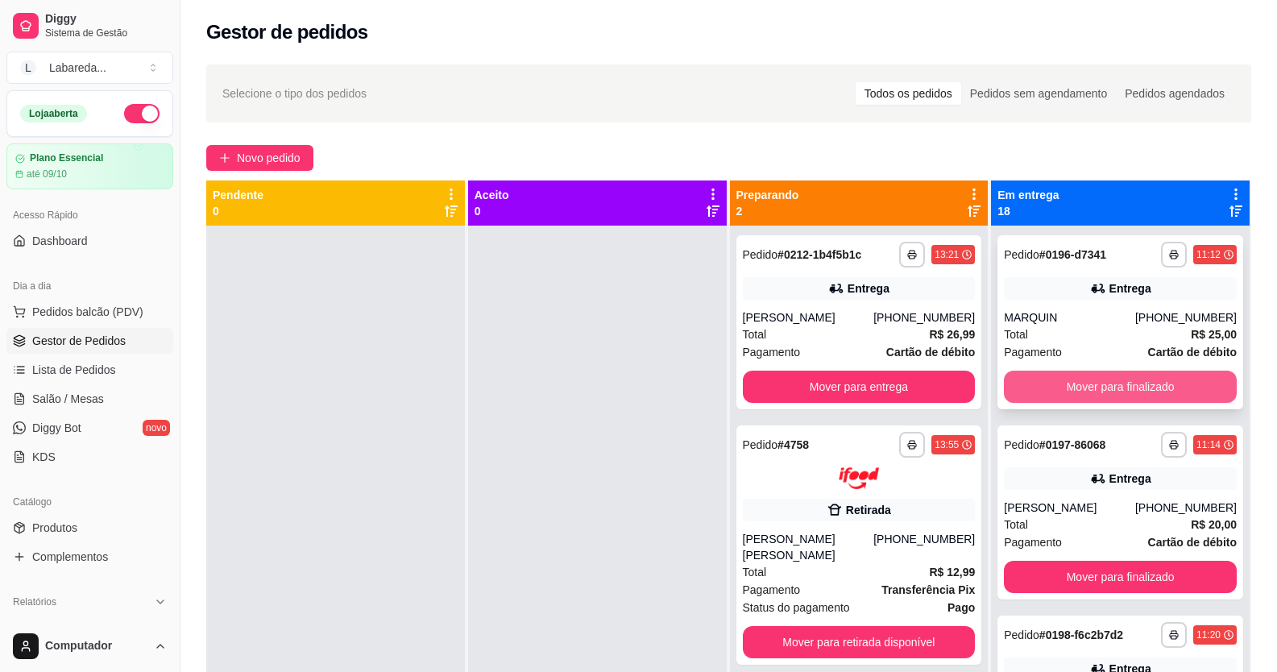
click at [1062, 388] on button "Mover para finalizado" at bounding box center [1120, 387] width 233 height 32
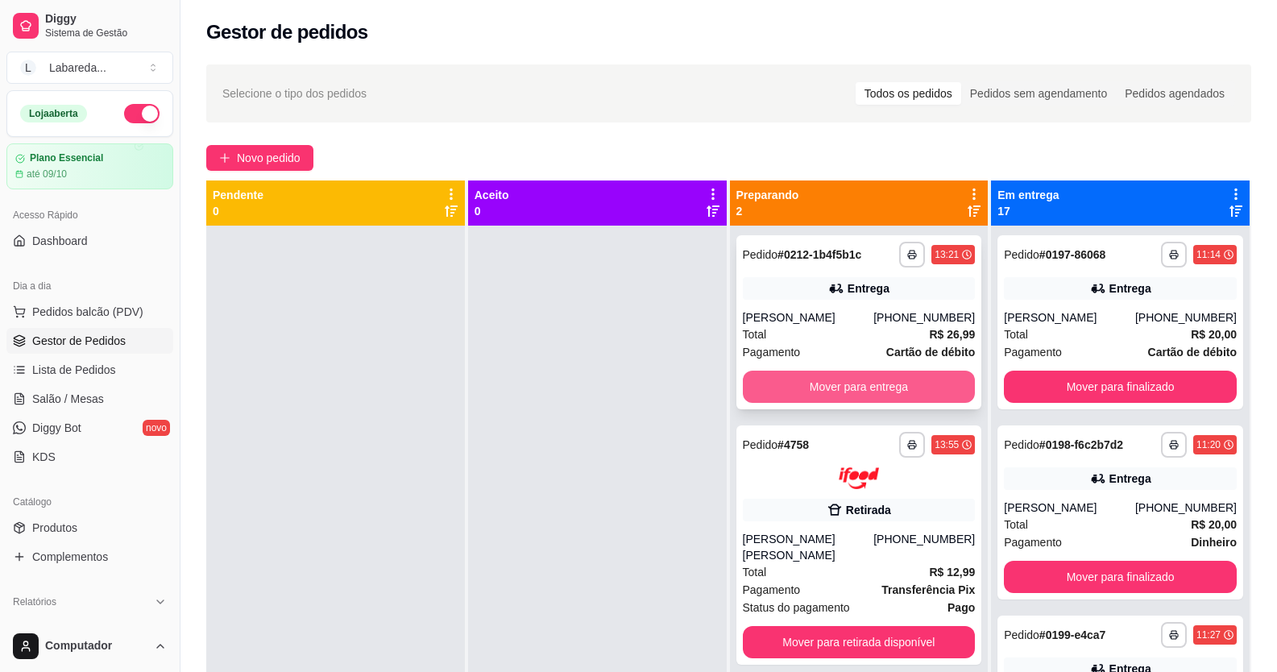
click at [918, 395] on button "Mover para entrega" at bounding box center [859, 387] width 233 height 32
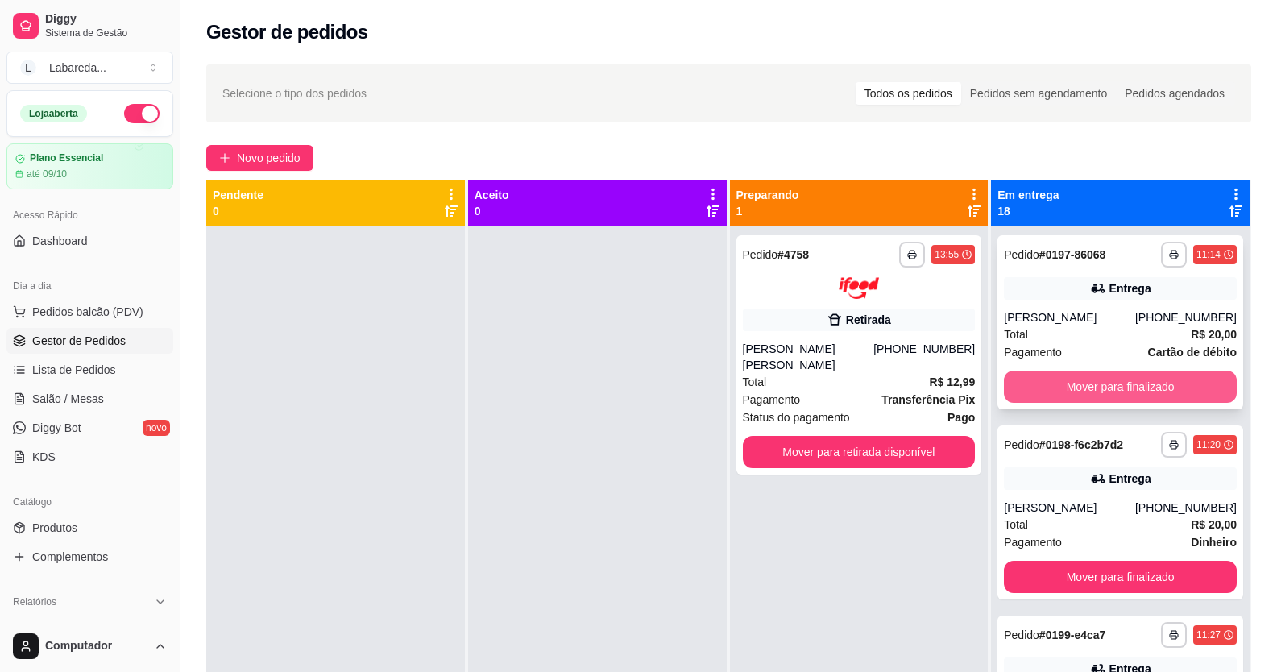
click at [1048, 383] on button "Mover para finalizado" at bounding box center [1120, 387] width 233 height 32
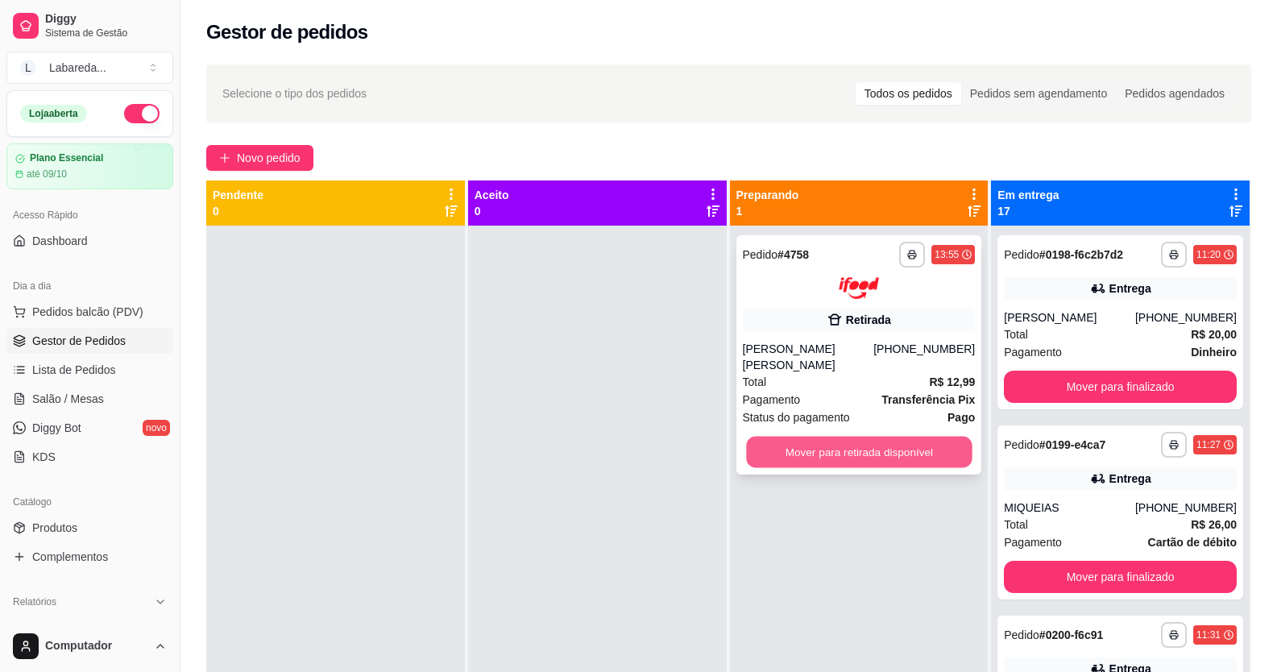
click at [911, 448] on button "Mover para retirada disponível" at bounding box center [859, 451] width 226 height 31
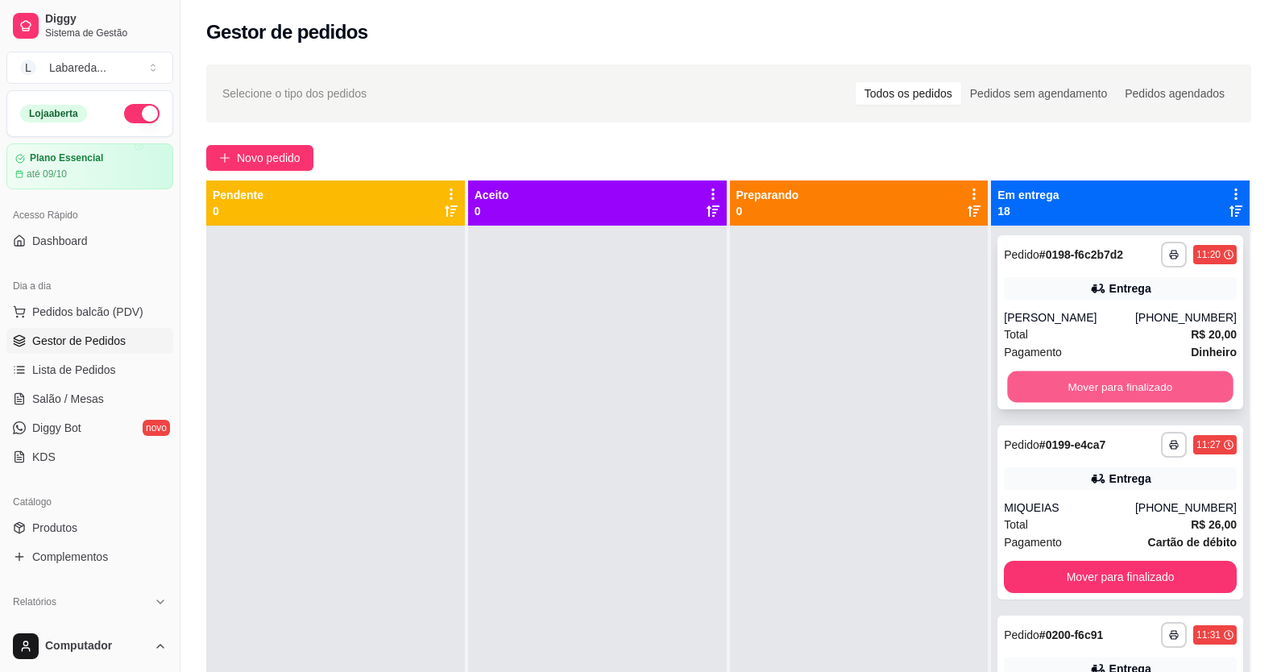
click at [1026, 382] on button "Mover para finalizado" at bounding box center [1121, 386] width 226 height 31
click at [1029, 382] on button "Mover para finalizado" at bounding box center [1121, 386] width 226 height 31
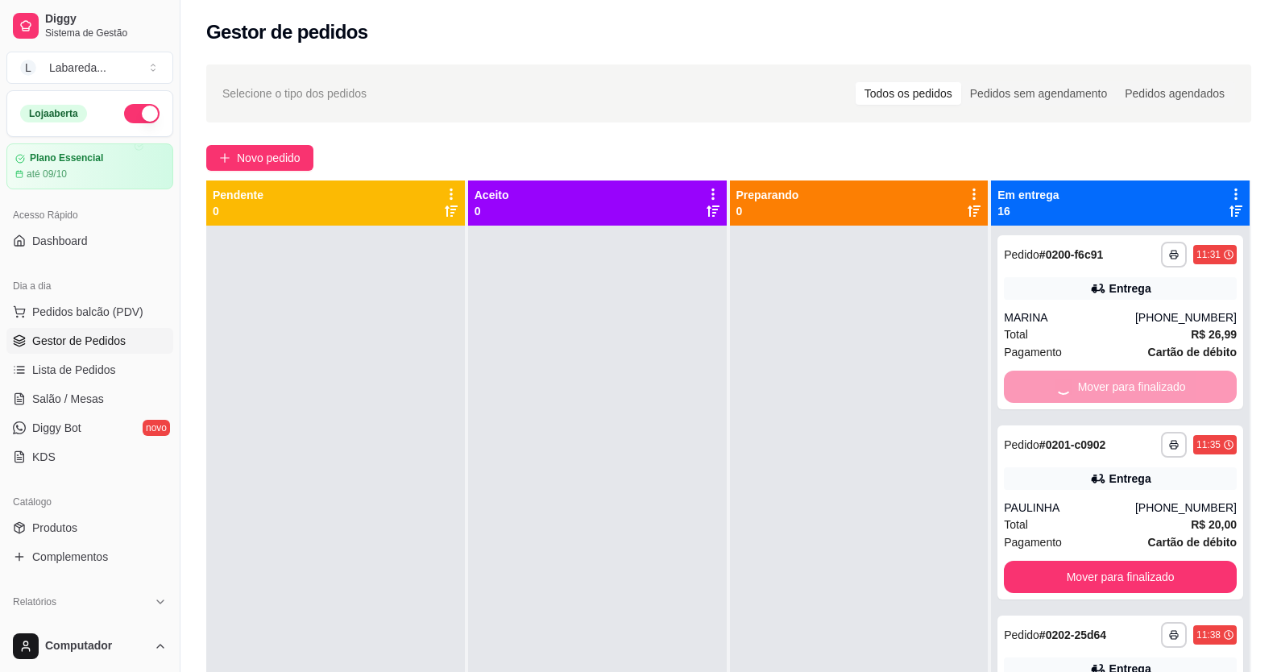
click at [1029, 561] on button "Mover para finalizado" at bounding box center [1120, 577] width 233 height 32
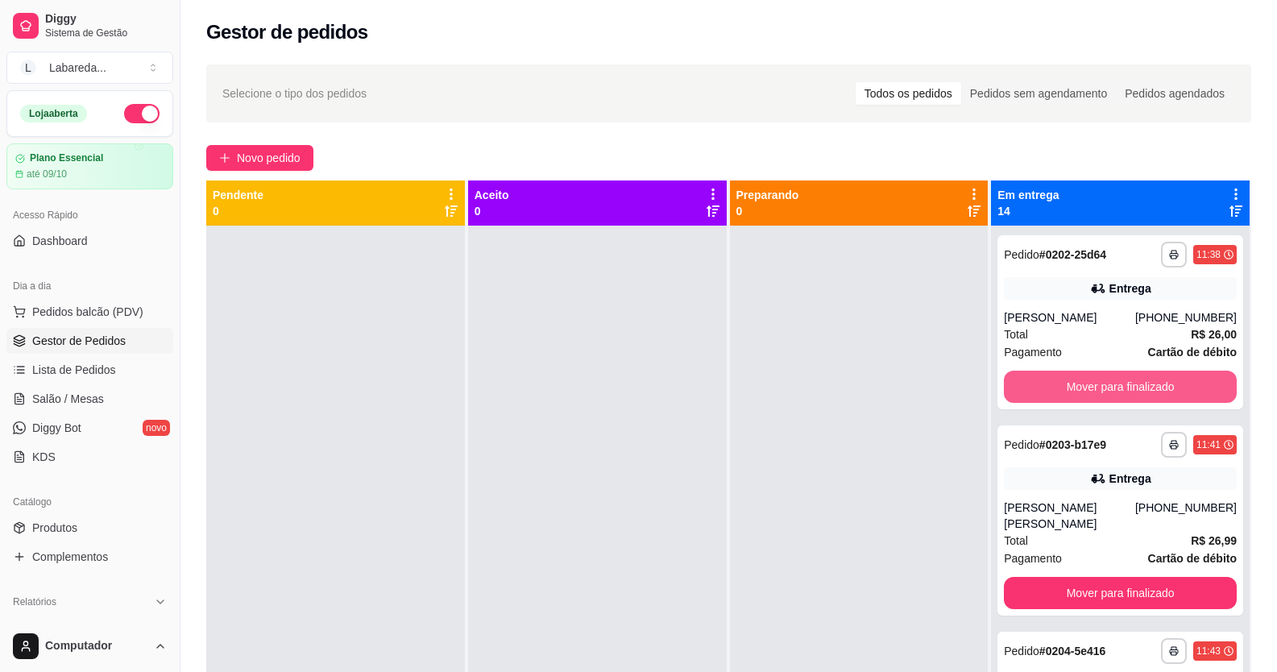
click at [1029, 382] on button "Mover para finalizado" at bounding box center [1120, 387] width 233 height 32
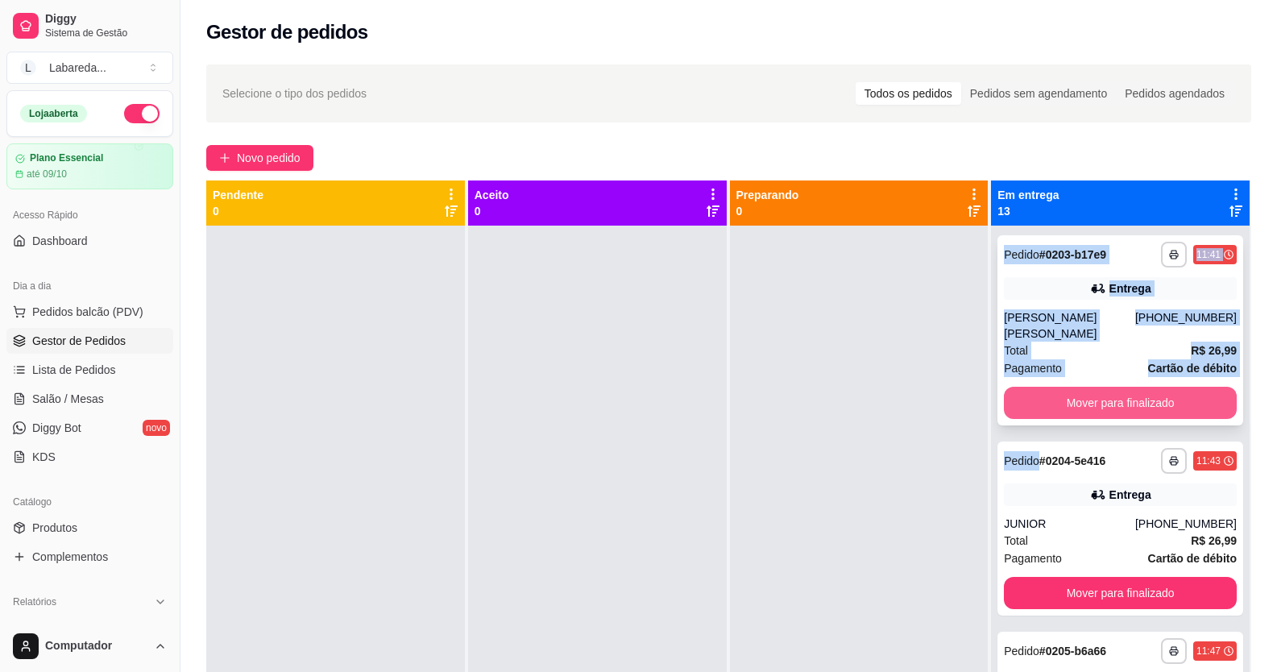
click at [1030, 387] on button "Mover para finalizado" at bounding box center [1120, 403] width 233 height 32
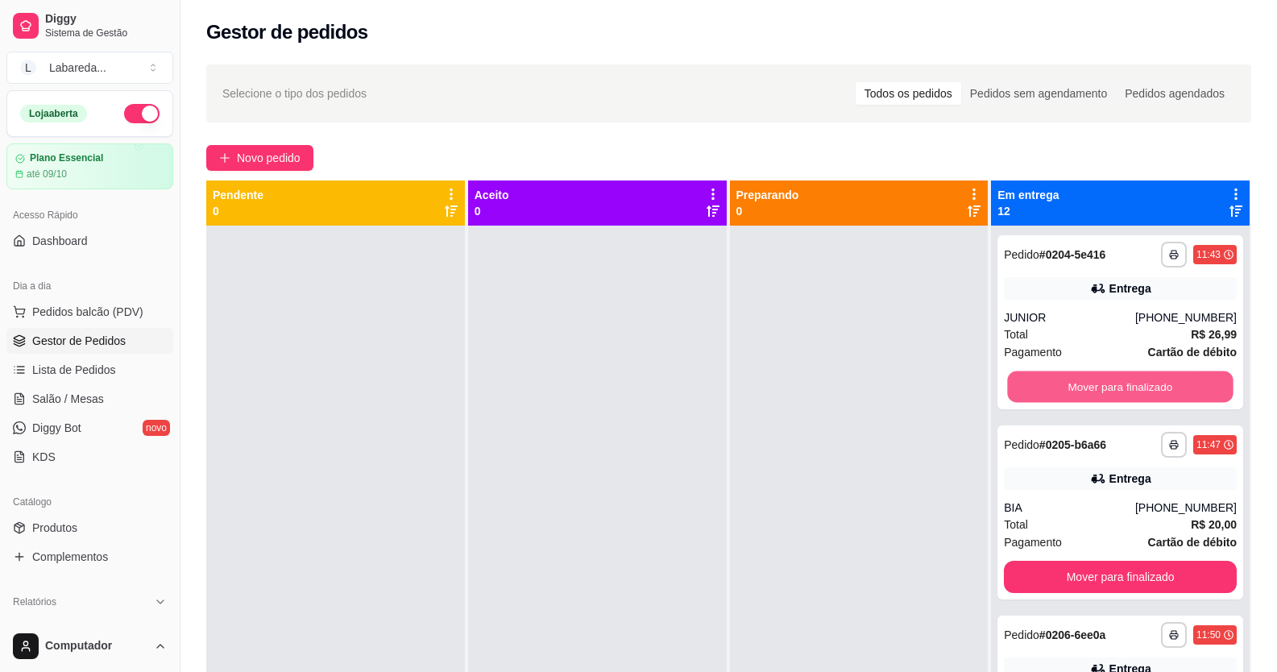
click at [1030, 385] on button "Mover para finalizado" at bounding box center [1121, 386] width 226 height 31
click at [1030, 385] on button "Mover para finalizado" at bounding box center [1120, 387] width 233 height 32
click at [1030, 385] on button "Mover para finalizado" at bounding box center [1121, 386] width 226 height 31
click at [1030, 385] on button "Mover para finalizado" at bounding box center [1120, 387] width 233 height 32
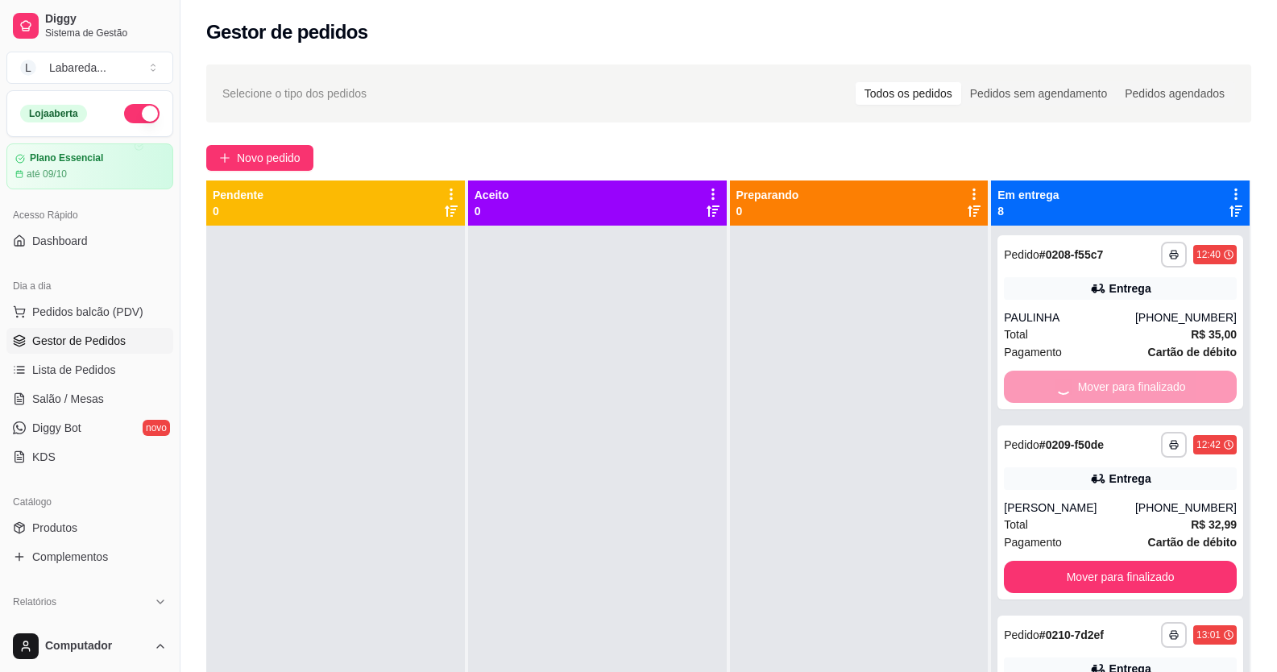
click at [1030, 561] on button "Mover para finalizado" at bounding box center [1120, 577] width 233 height 32
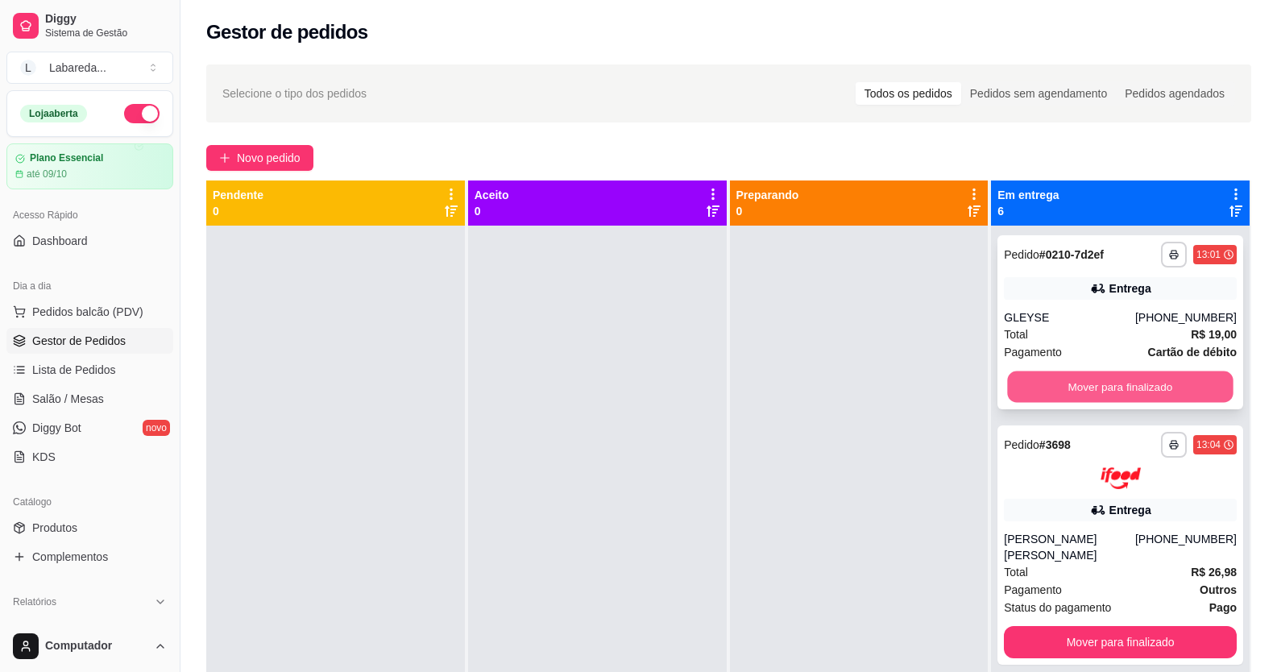
click at [1030, 387] on button "Mover para finalizado" at bounding box center [1121, 386] width 226 height 31
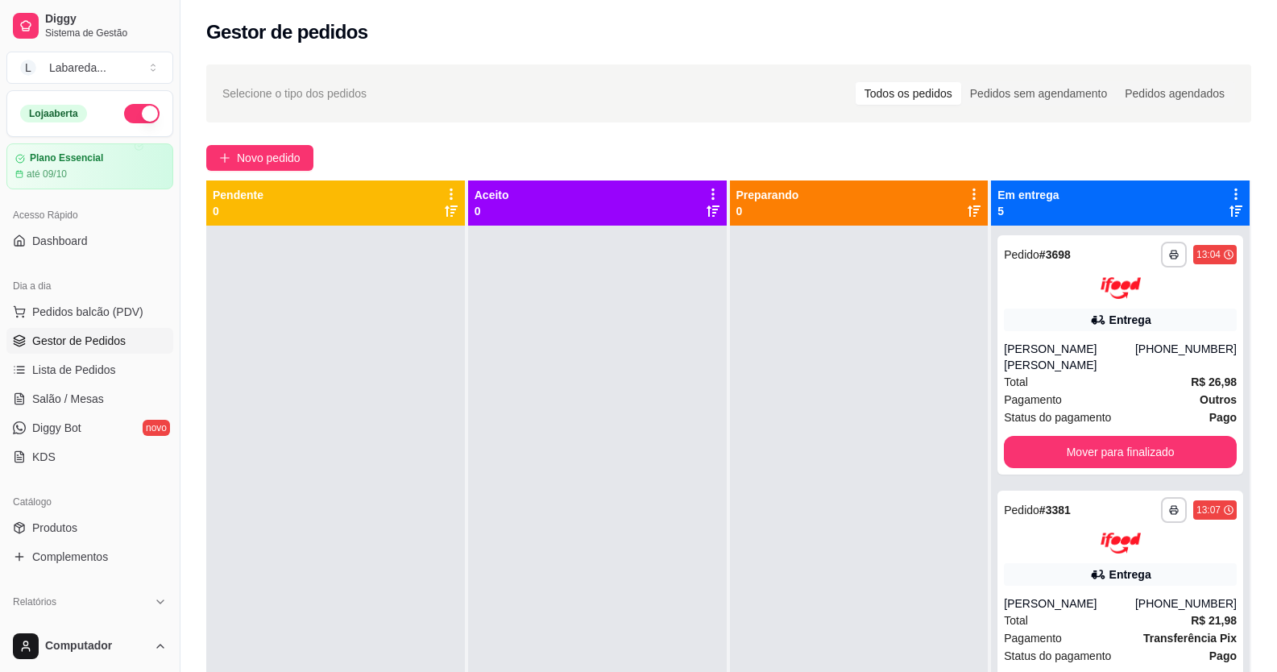
click at [1030, 391] on span "Pagamento" at bounding box center [1033, 400] width 58 height 18
click at [1030, 436] on button "Mover para finalizado" at bounding box center [1120, 452] width 233 height 32
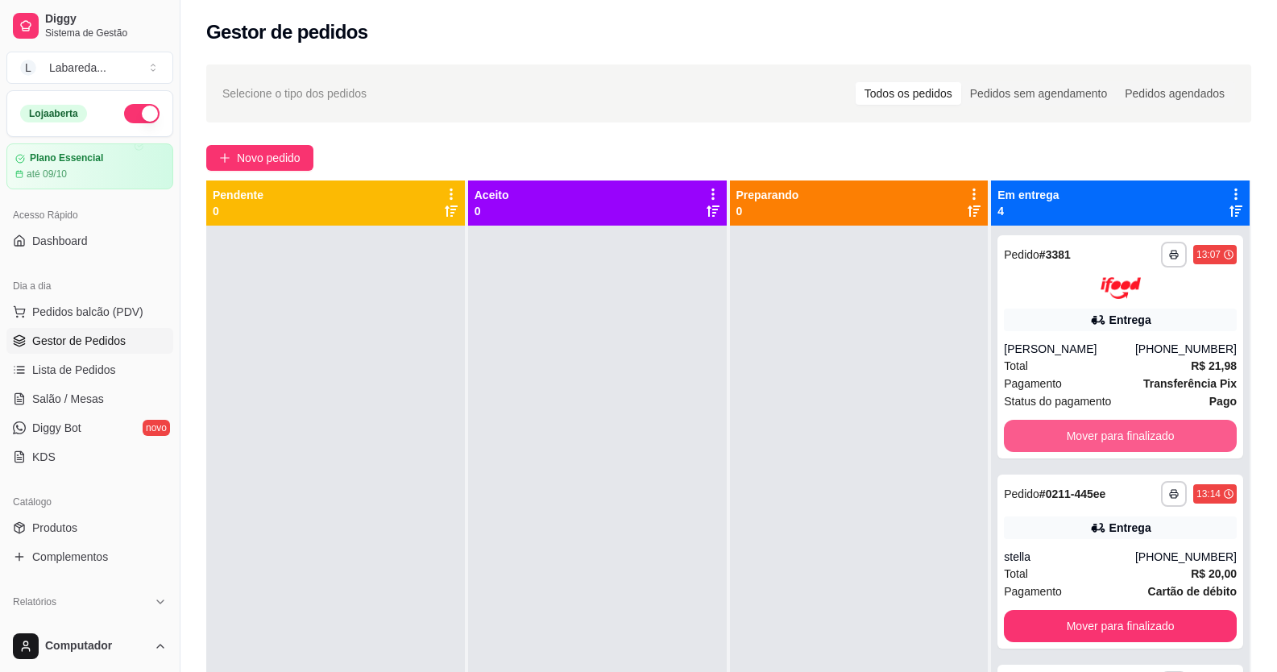
click at [1038, 429] on button "Mover para finalizado" at bounding box center [1120, 436] width 233 height 32
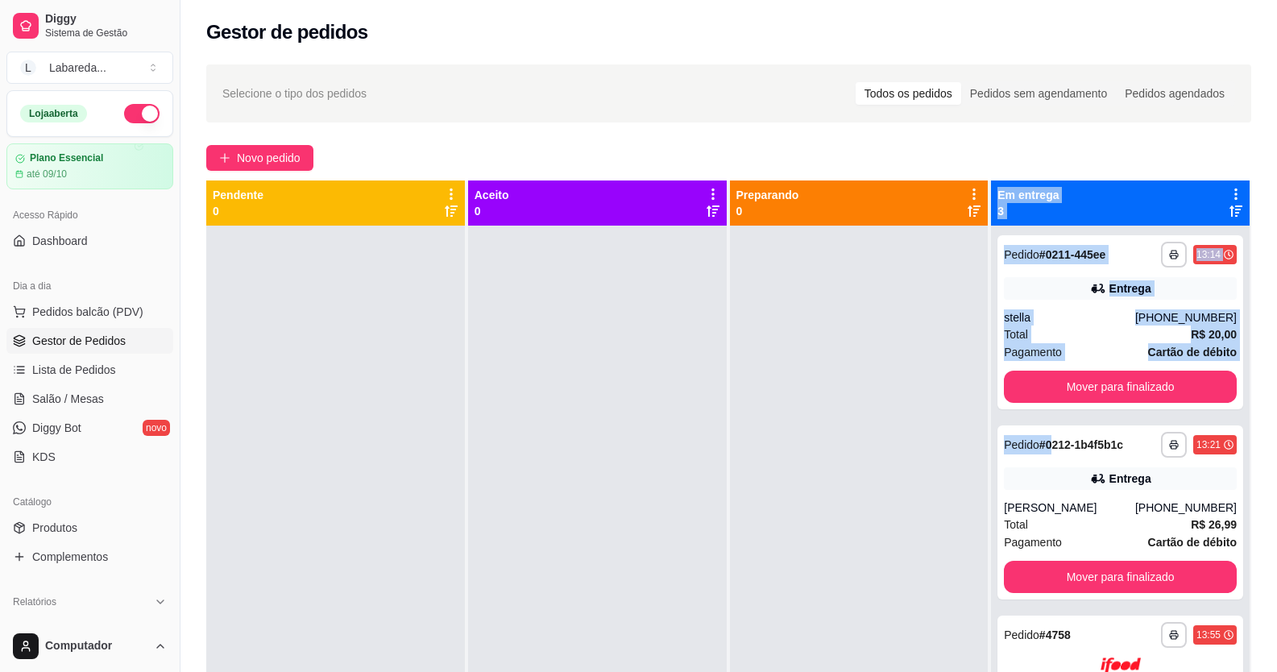
drag, startPoint x: 1042, startPoint y: 431, endPoint x: 949, endPoint y: 425, distance: 93.6
click at [951, 425] on div "**********" at bounding box center [728, 516] width 1045 height 672
drag, startPoint x: 939, startPoint y: 423, endPoint x: 951, endPoint y: 412, distance: 17.1
click at [937, 421] on div at bounding box center [859, 562] width 259 height 672
click at [1034, 391] on button "Mover para finalizado" at bounding box center [1120, 387] width 233 height 32
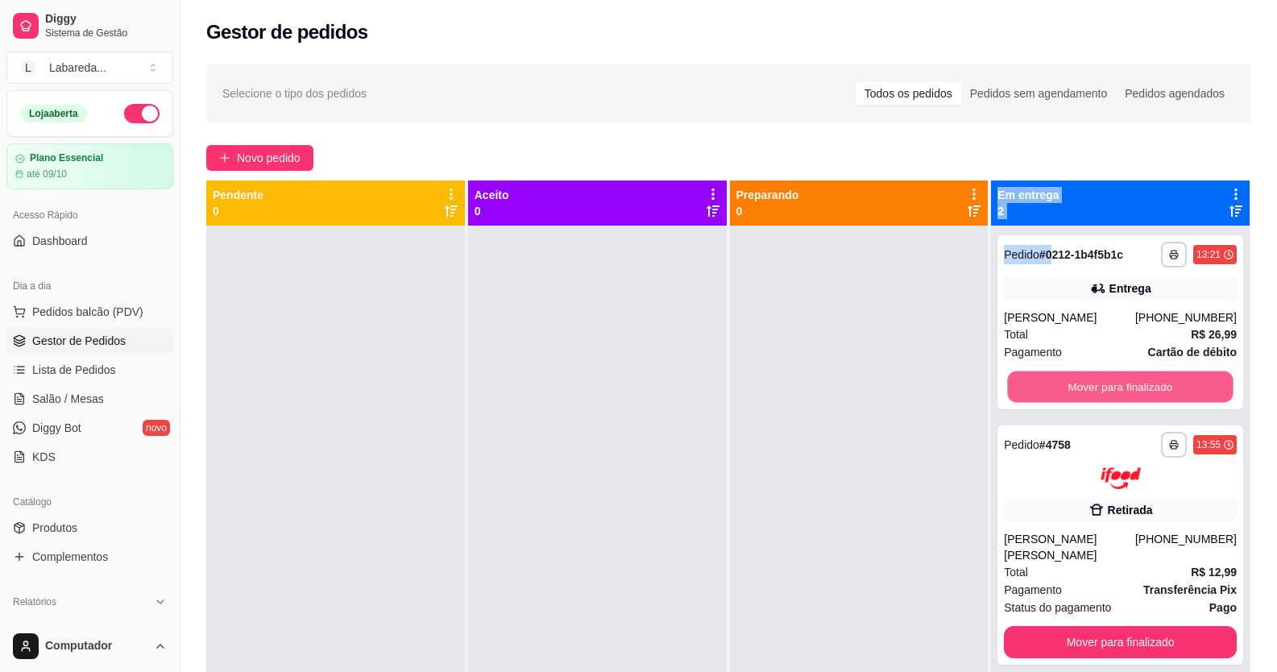
click at [1036, 392] on button "Mover para finalizado" at bounding box center [1121, 386] width 226 height 31
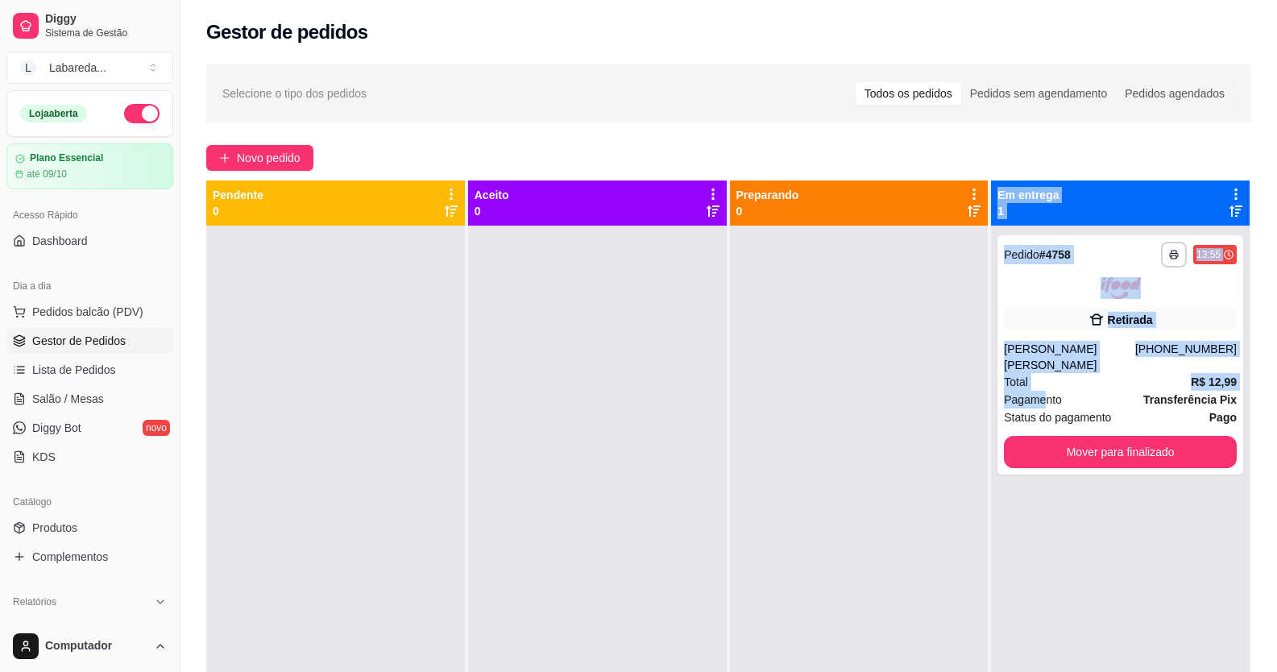
drag, startPoint x: 1036, startPoint y: 392, endPoint x: 913, endPoint y: 395, distance: 123.3
click at [913, 395] on div "**********" at bounding box center [728, 516] width 1045 height 672
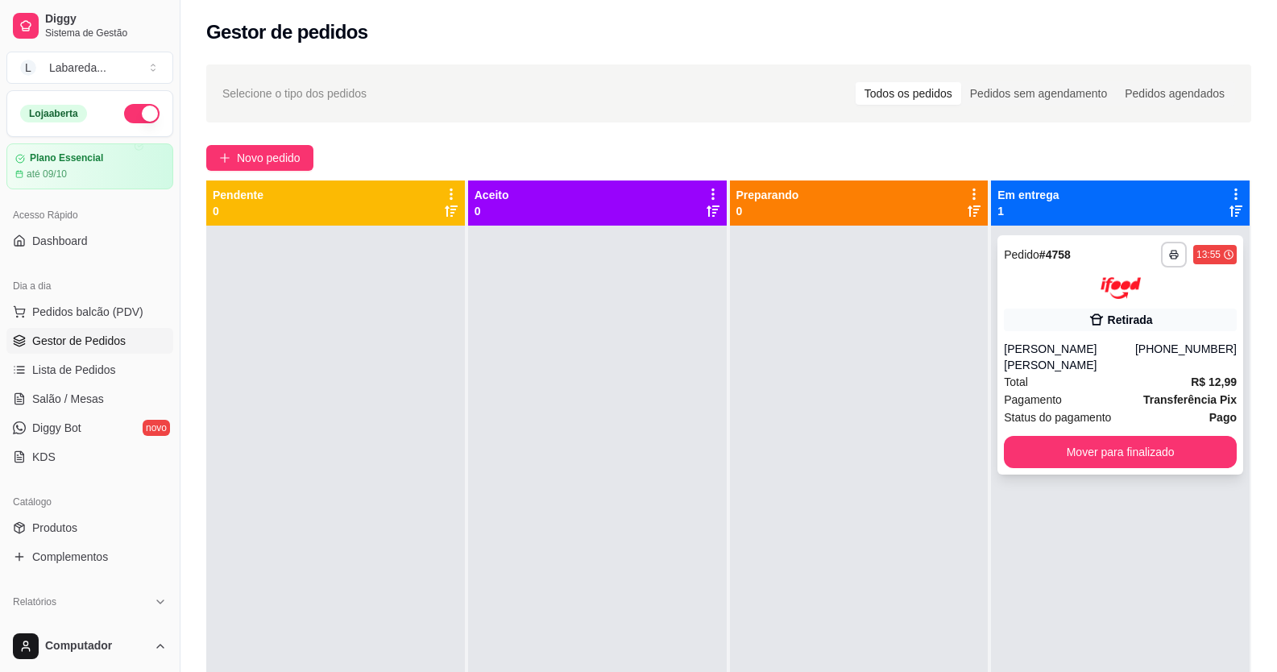
drag, startPoint x: 1067, startPoint y: 415, endPoint x: 1079, endPoint y: 425, distance: 16.0
click at [1079, 425] on span "Status do pagamento" at bounding box center [1057, 417] width 107 height 18
click at [1095, 458] on button "Mover para finalizado" at bounding box center [1120, 452] width 233 height 32
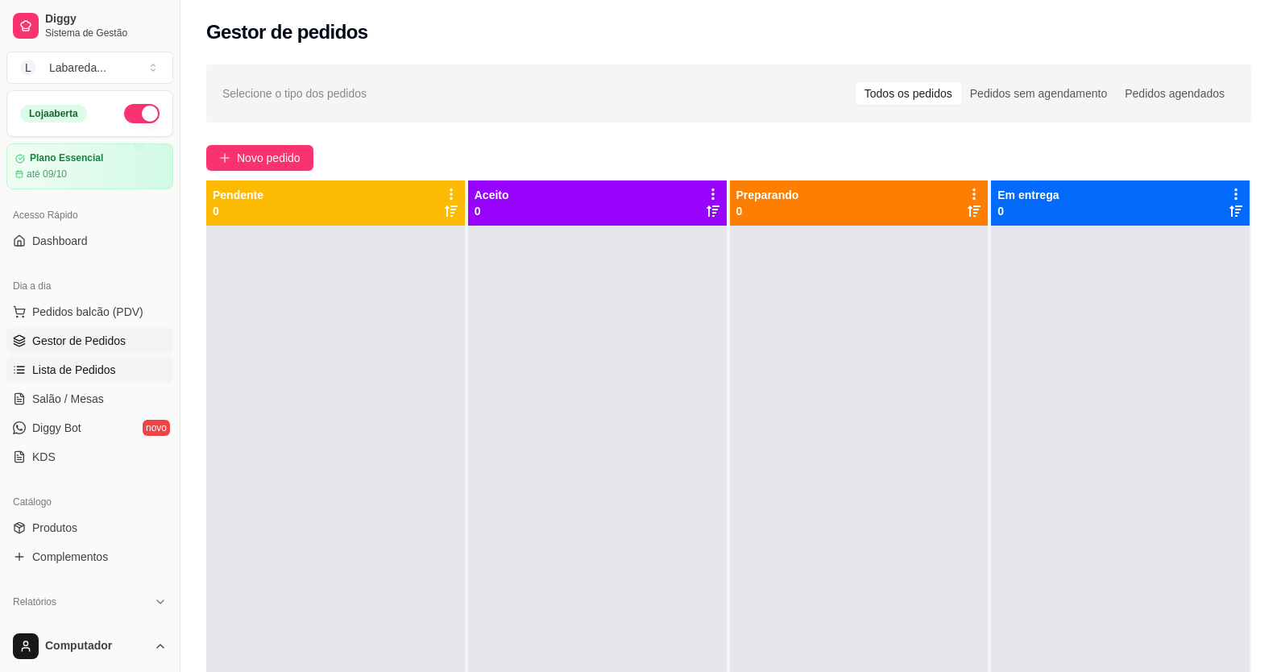
click at [95, 368] on span "Lista de Pedidos" at bounding box center [74, 370] width 84 height 16
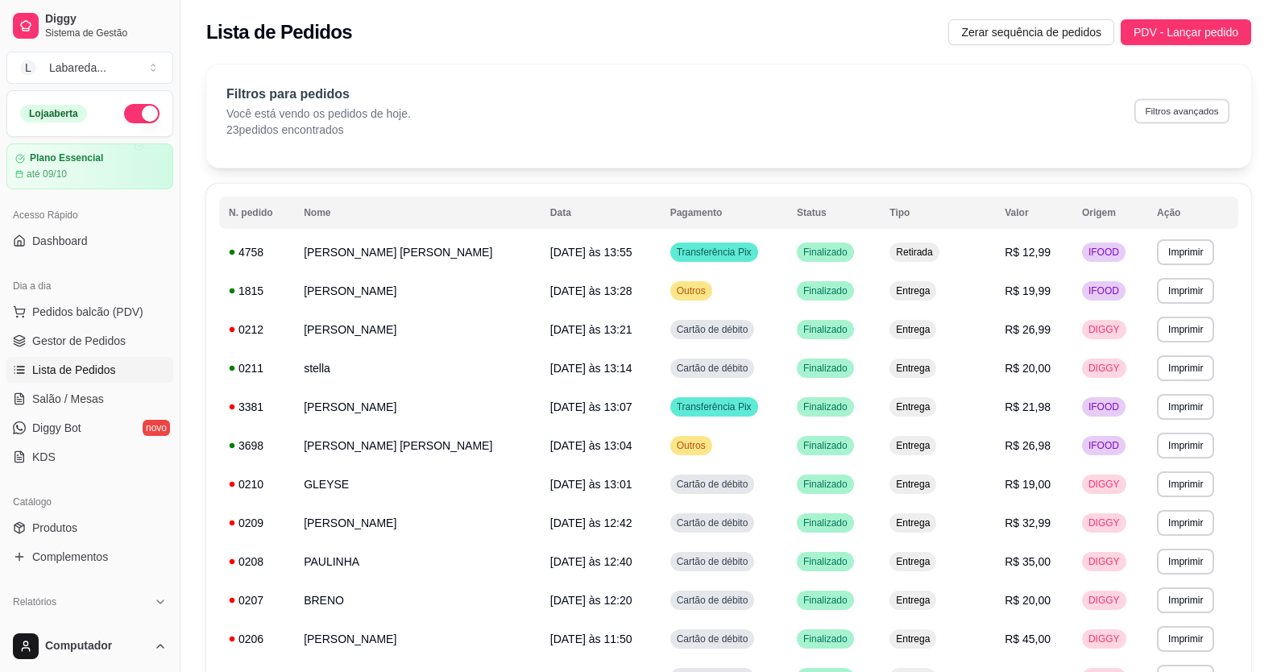
click at [1151, 114] on button "Filtros avançados" at bounding box center [1181, 110] width 95 height 25
select select "0"
click at [108, 340] on span "Gestor de Pedidos" at bounding box center [78, 341] width 93 height 16
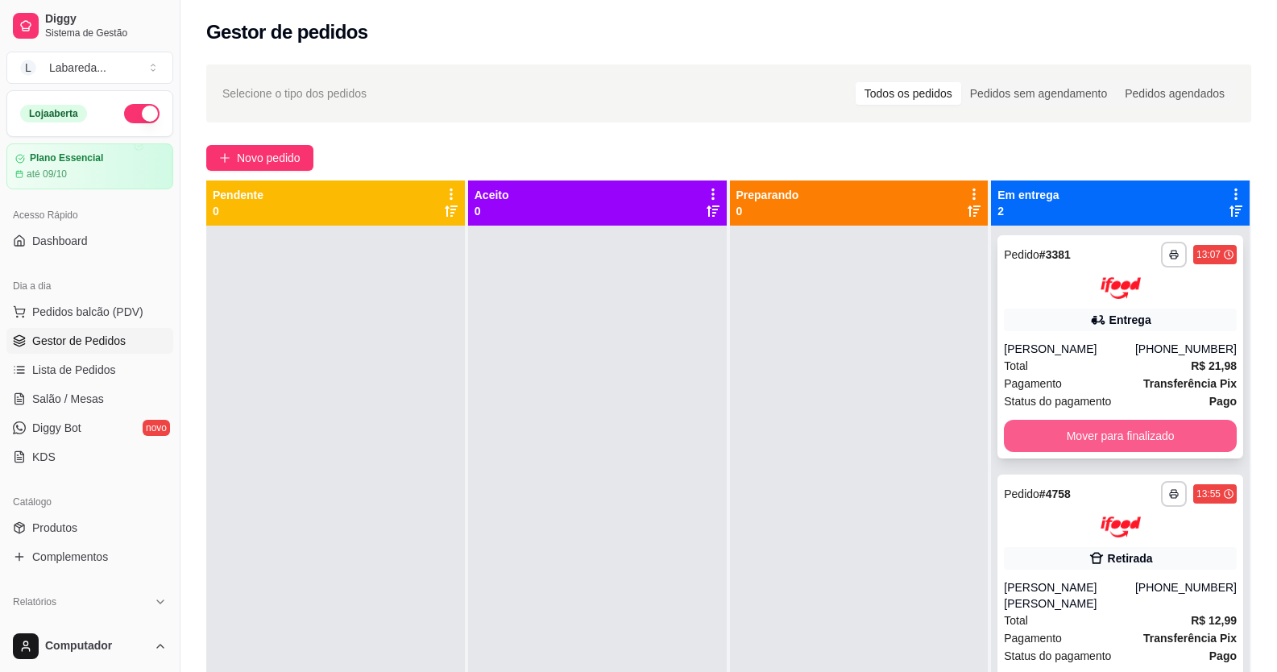
click at [1054, 435] on button "Mover para finalizado" at bounding box center [1120, 436] width 233 height 32
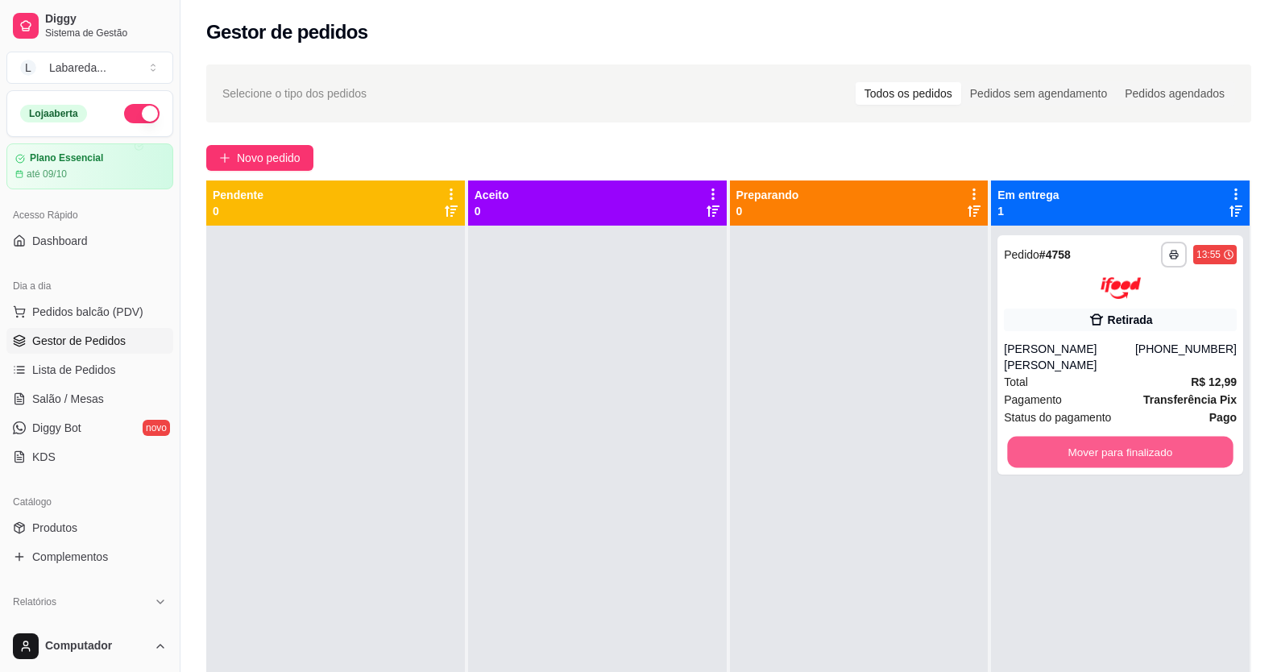
click at [1056, 443] on button "Mover para finalizado" at bounding box center [1121, 451] width 226 height 31
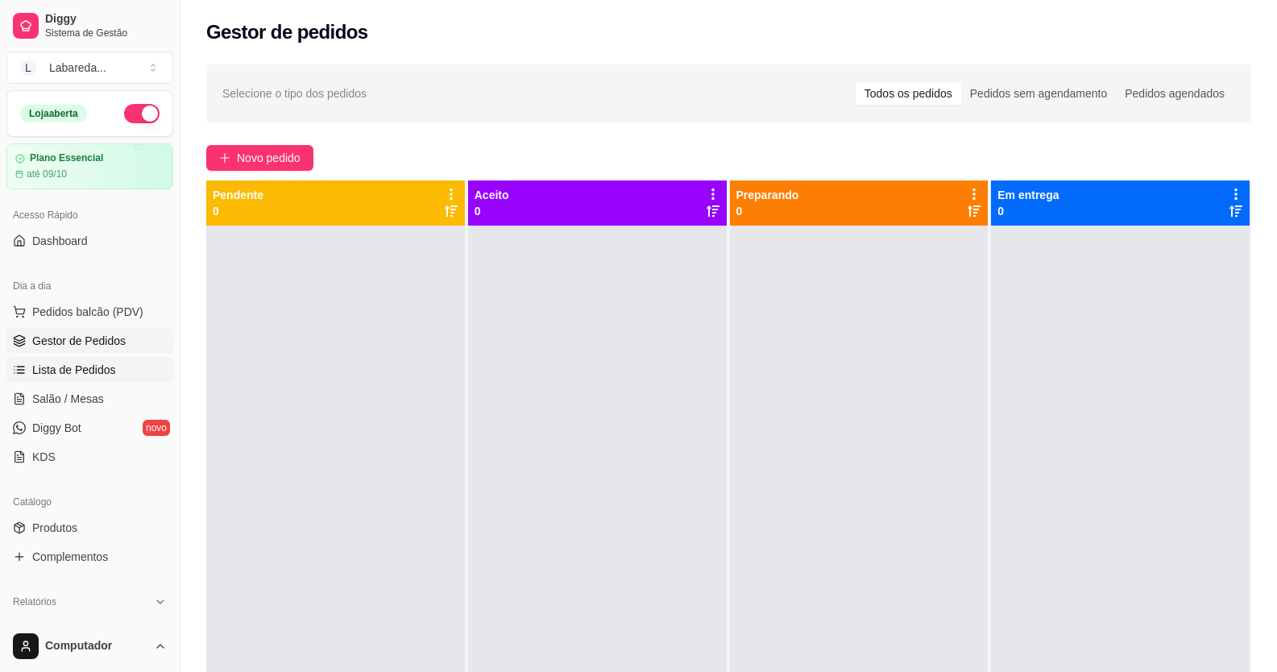
click at [101, 376] on span "Lista de Pedidos" at bounding box center [74, 370] width 84 height 16
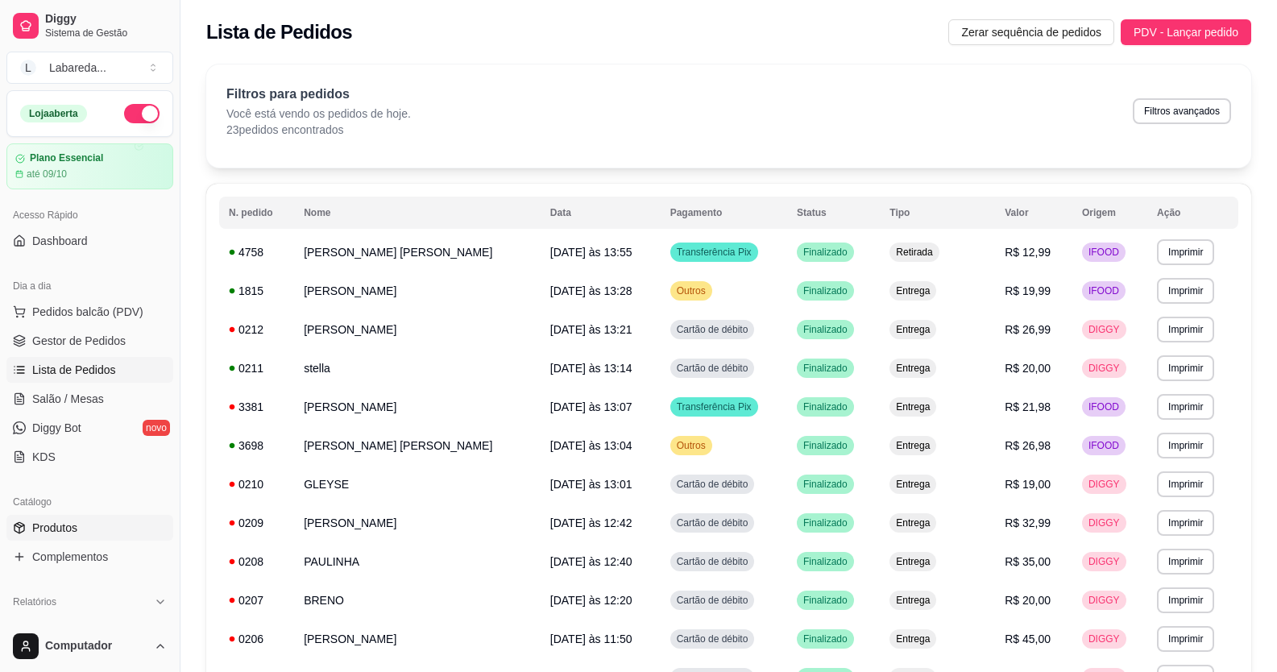
click at [59, 528] on span "Produtos" at bounding box center [54, 528] width 45 height 16
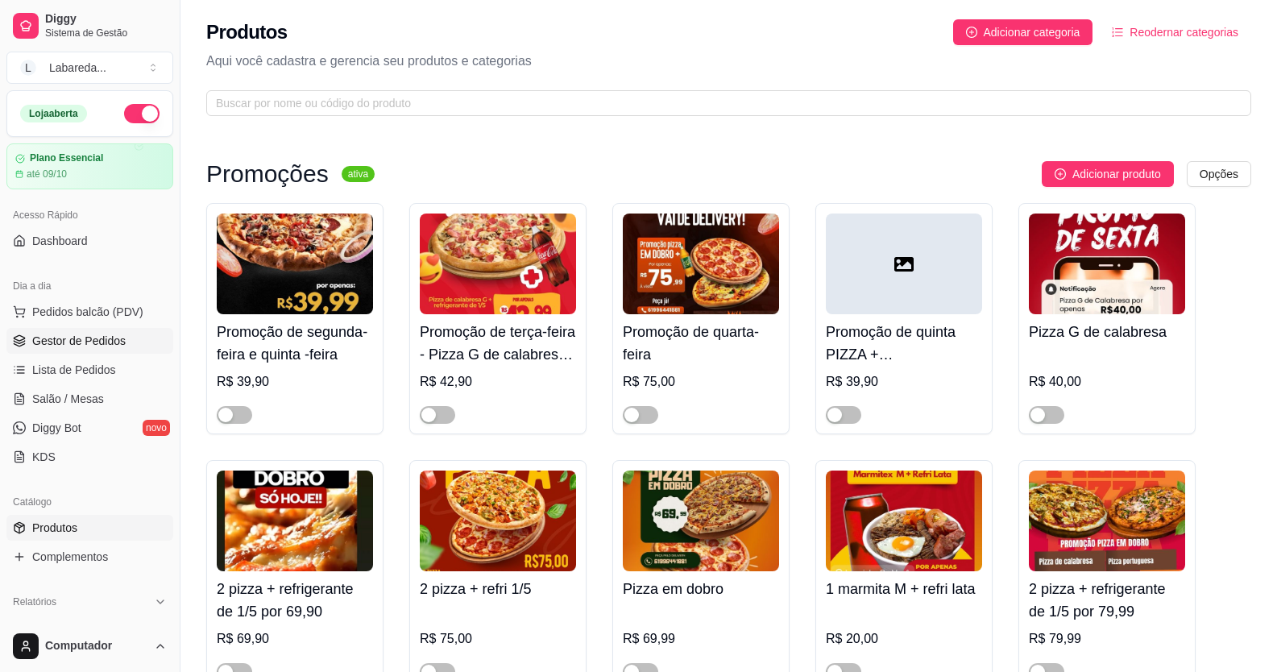
click at [44, 342] on span "Gestor de Pedidos" at bounding box center [78, 341] width 93 height 16
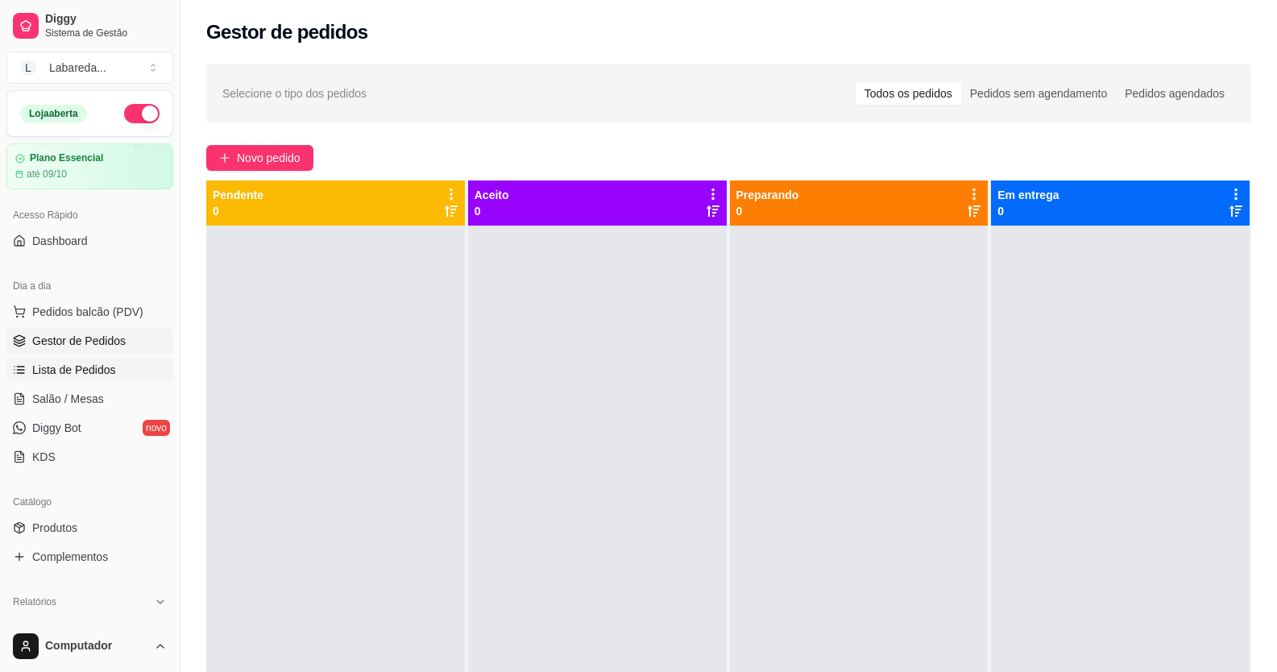
click at [57, 374] on span "Lista de Pedidos" at bounding box center [74, 370] width 84 height 16
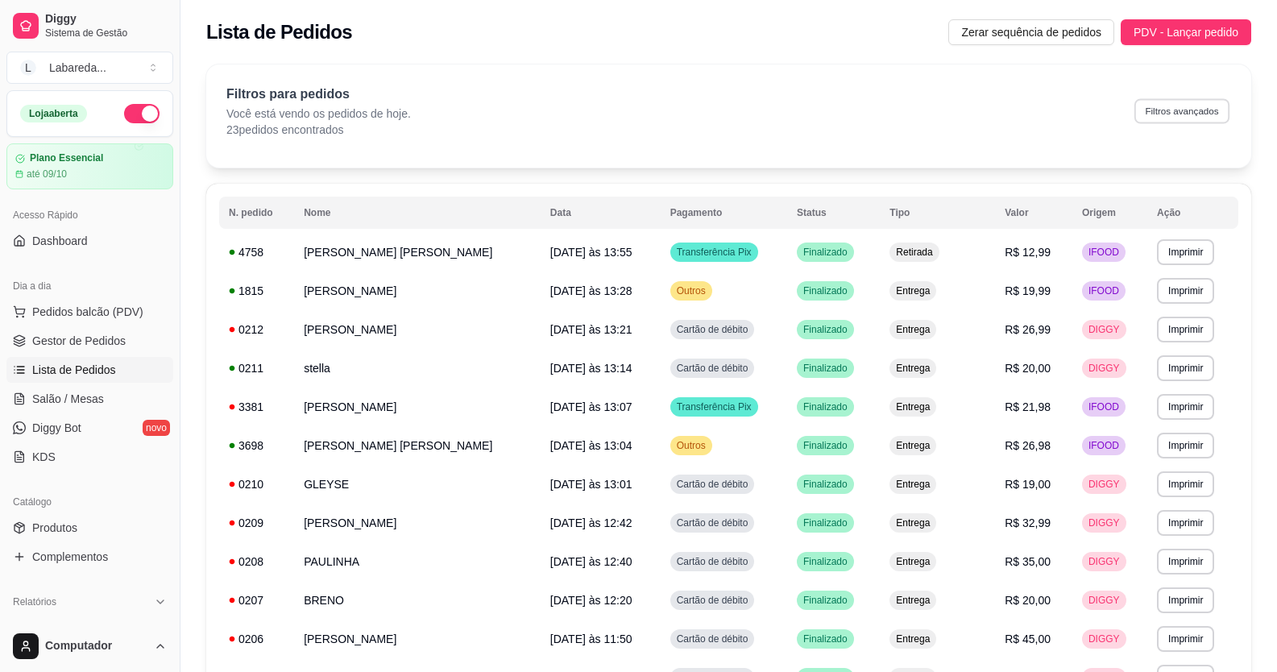
click at [1150, 108] on button "Filtros avançados" at bounding box center [1181, 110] width 95 height 25
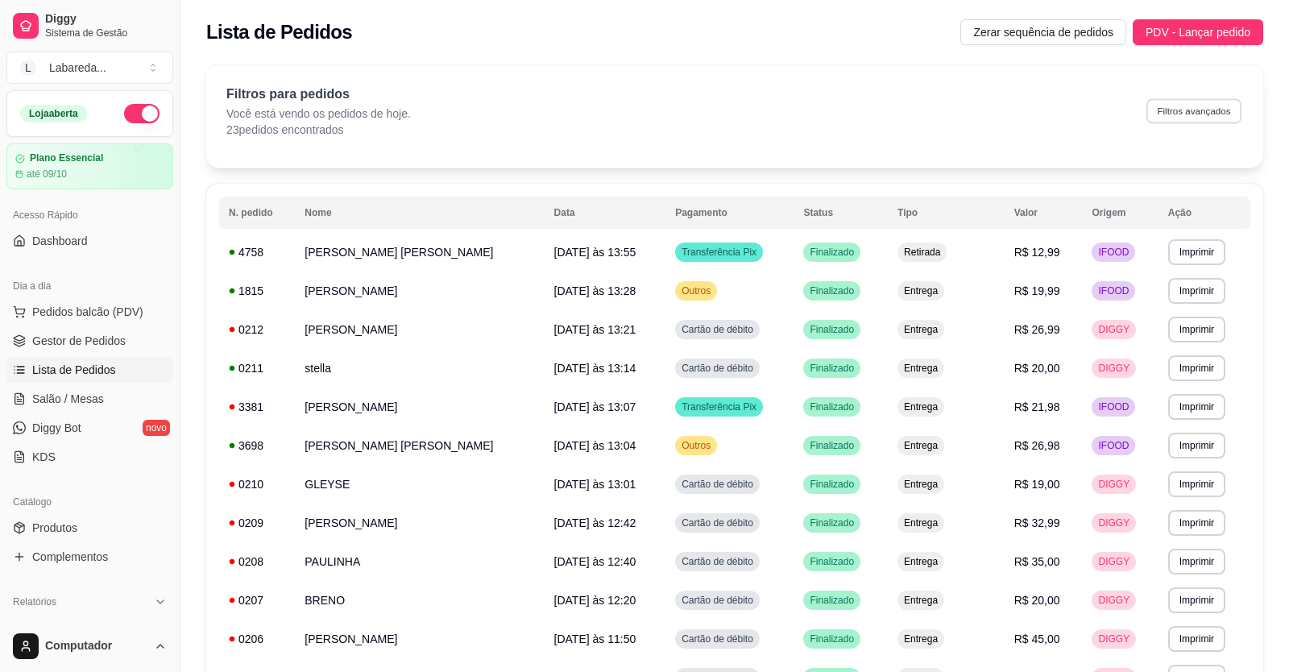
select select "0"
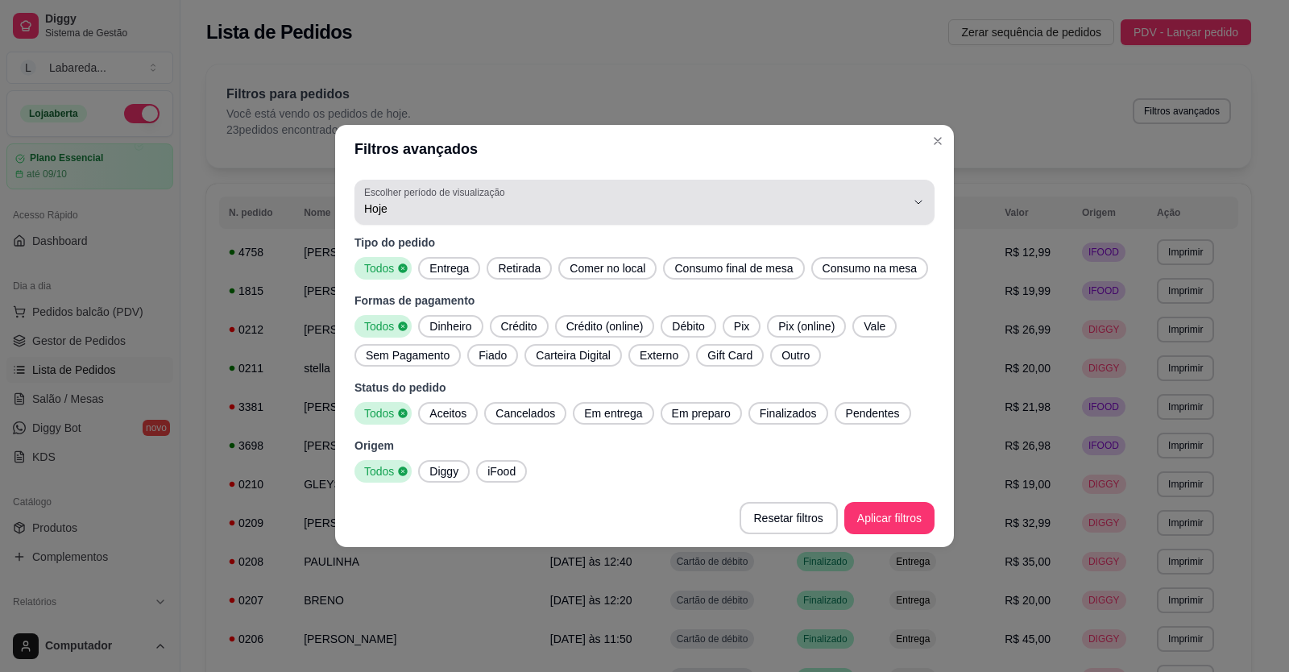
click at [707, 222] on button "Escolher período de visualização Hoje" at bounding box center [644, 202] width 580 height 45
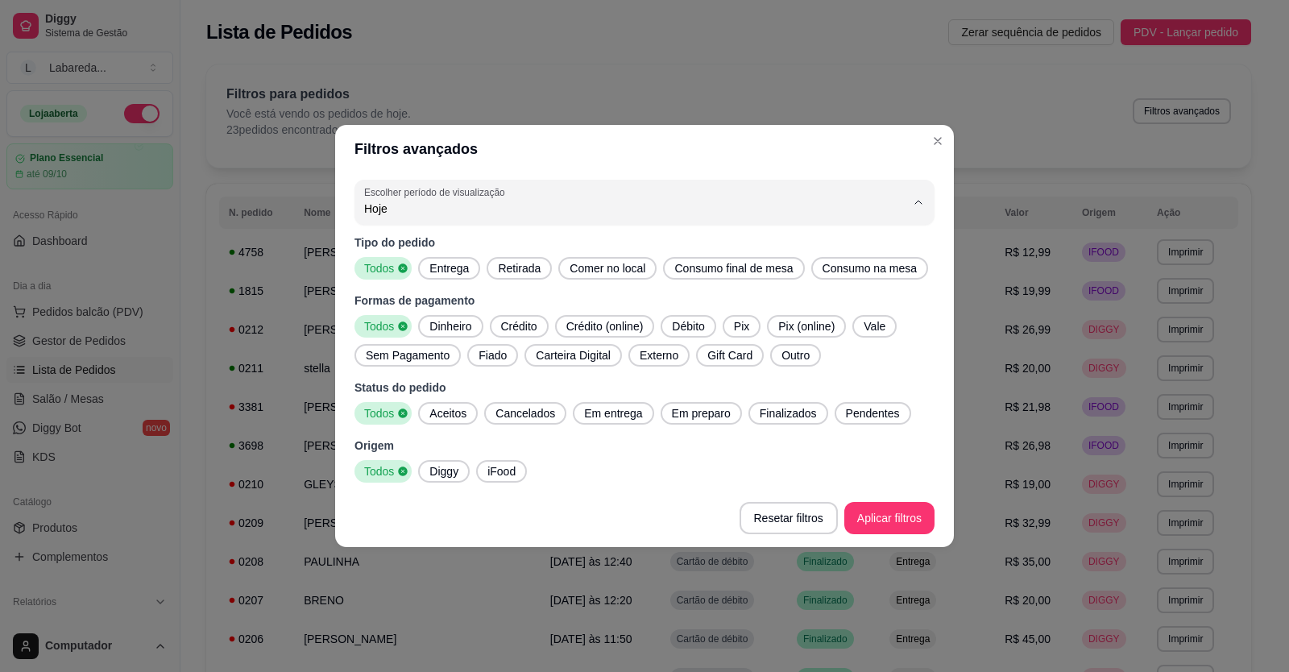
click at [690, 281] on span "Ontem" at bounding box center [637, 273] width 516 height 15
type input "1"
select select "1"
click at [448, 475] on span "Diggy" at bounding box center [444, 471] width 42 height 16
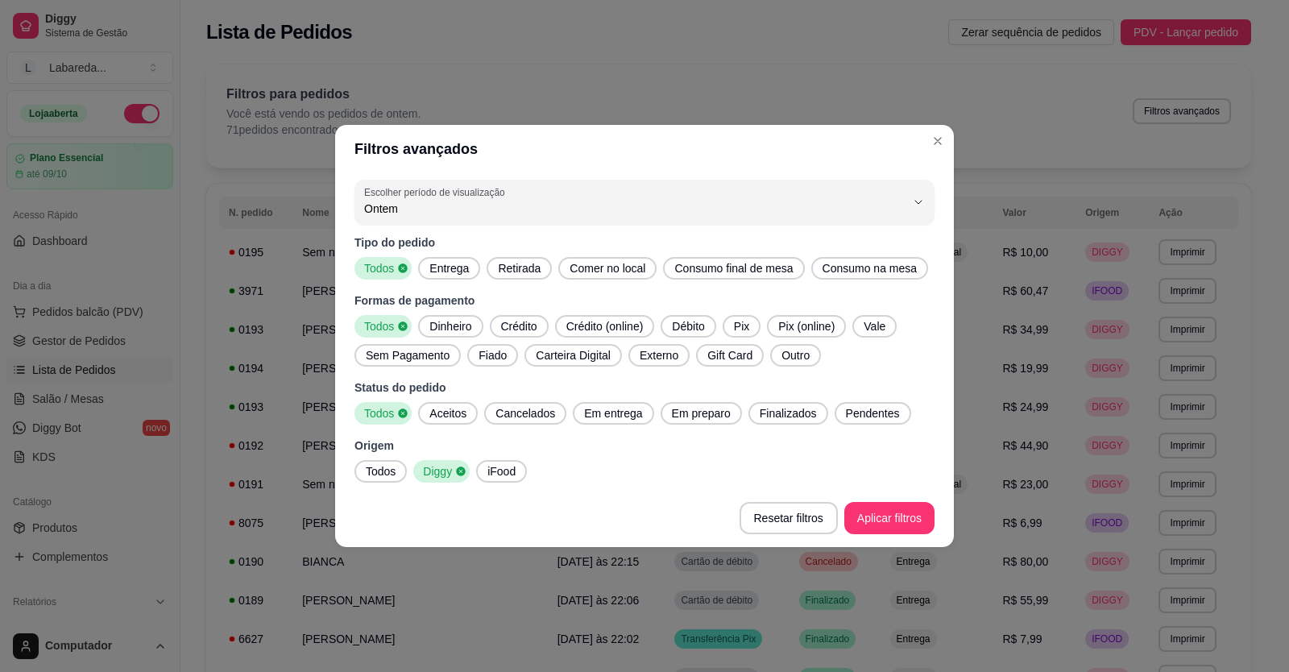
click at [762, 418] on span "Finalizados" at bounding box center [788, 413] width 70 height 16
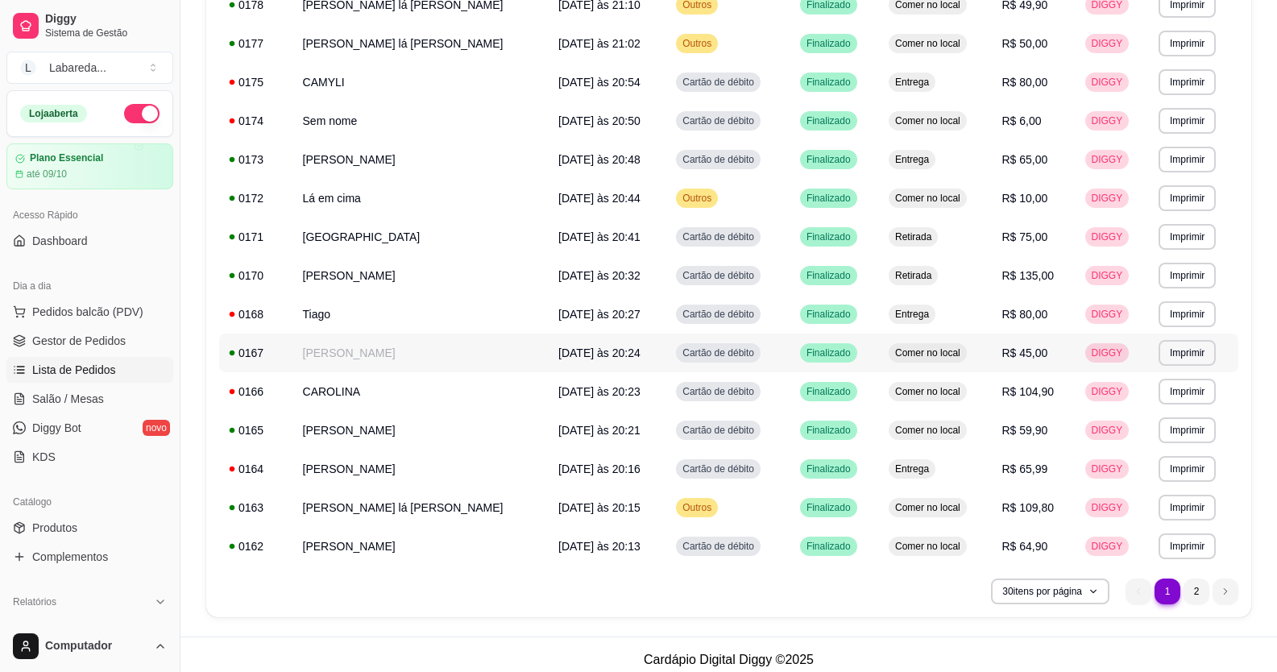
scroll to position [838, 0]
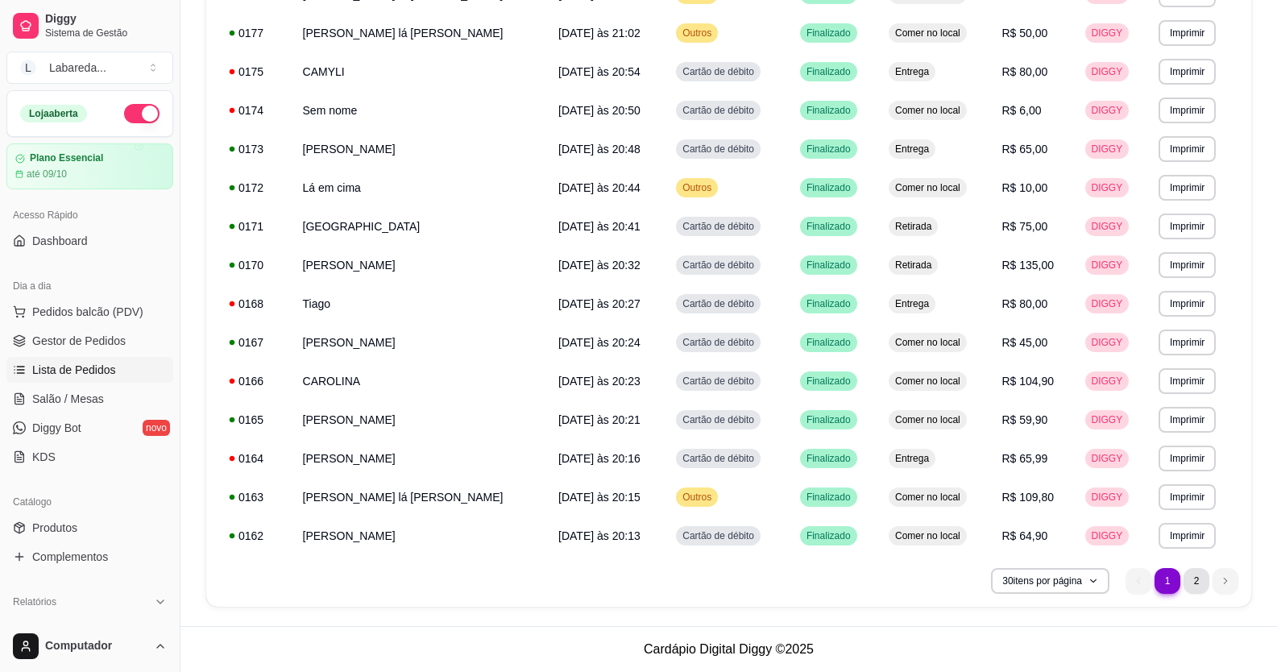
click at [1202, 589] on li "2" at bounding box center [1196, 581] width 26 height 26
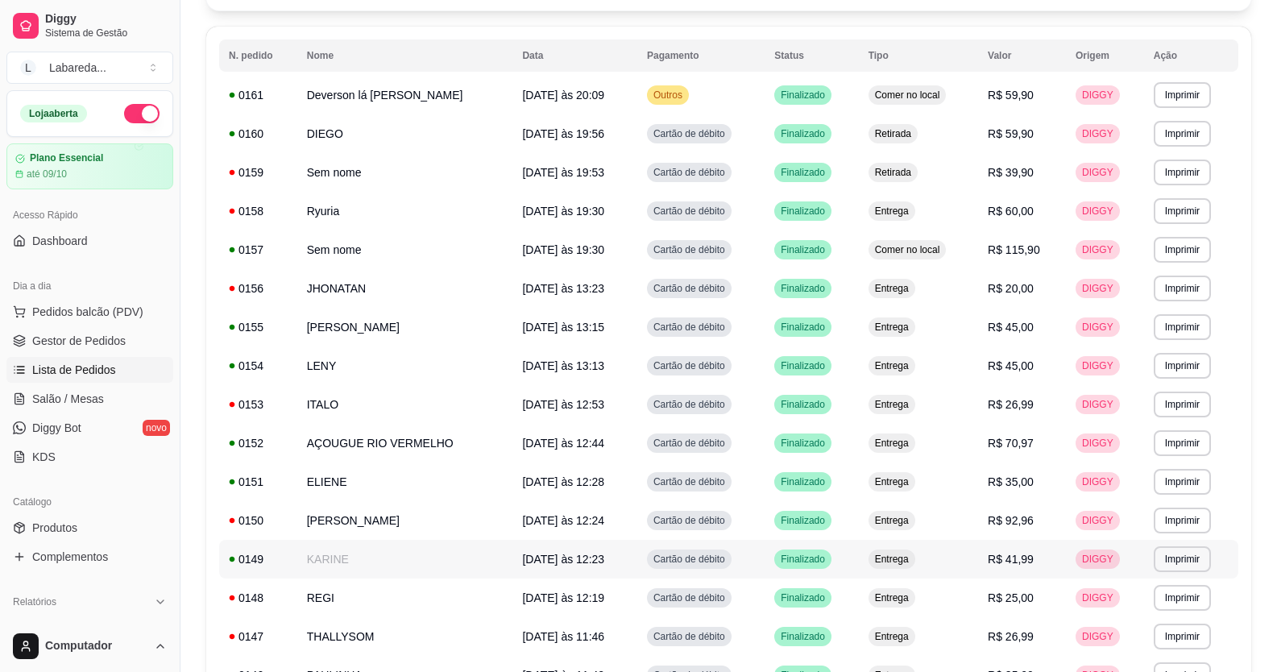
scroll to position [129, 0]
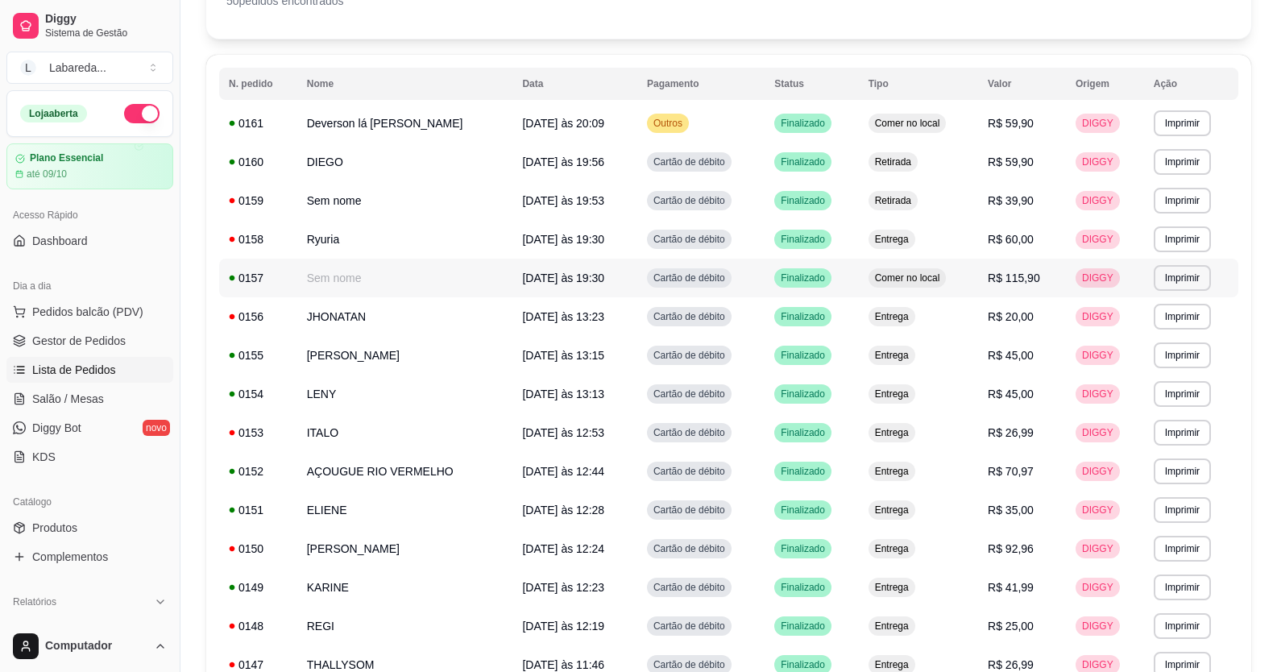
click at [624, 289] on td "[DATE] às 19:30" at bounding box center [574, 278] width 125 height 39
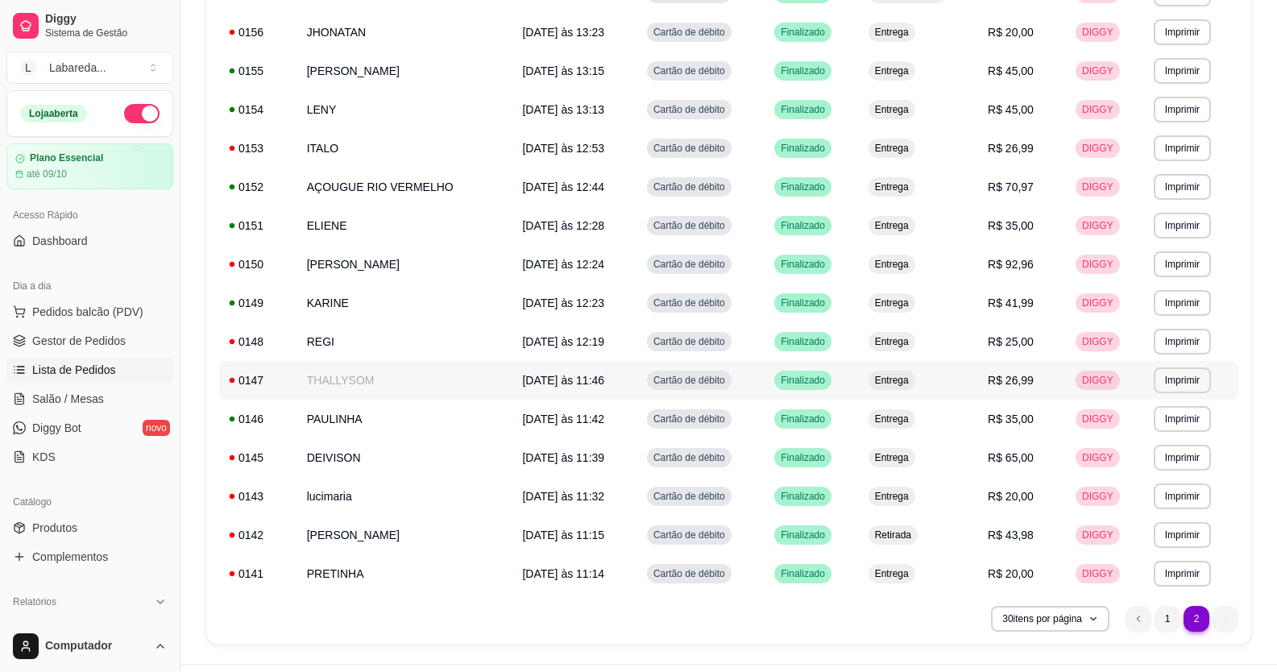
scroll to position [451, 0]
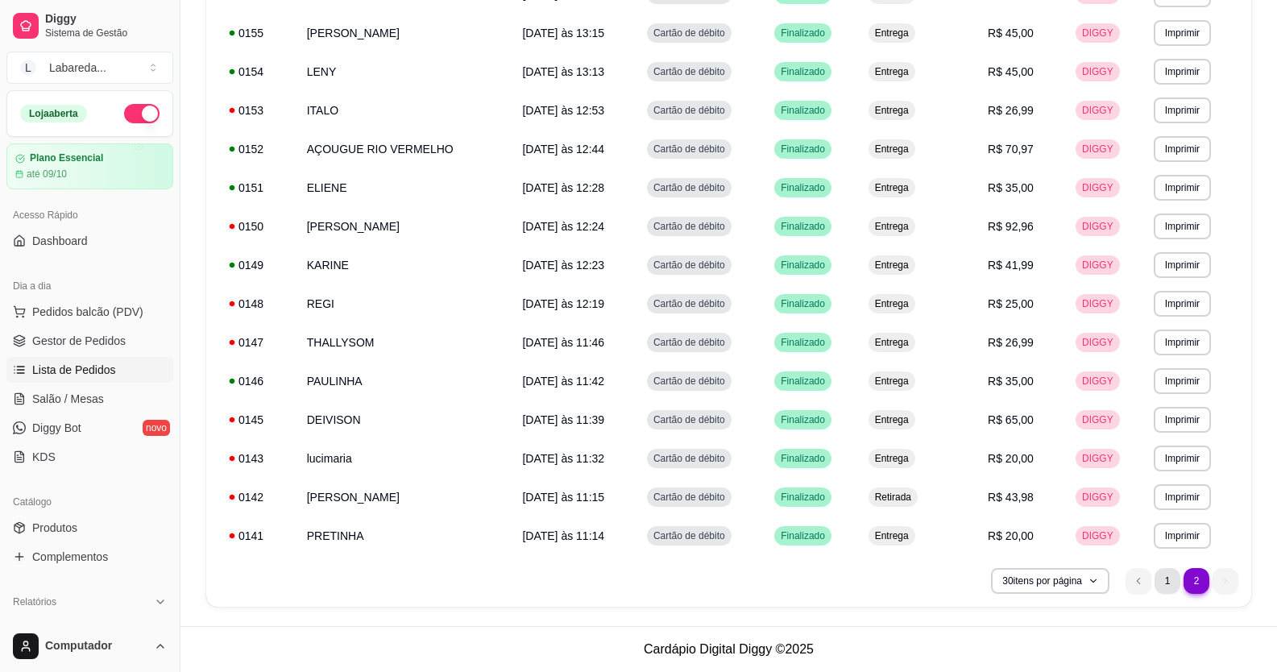
click at [1169, 579] on li "1" at bounding box center [1167, 581] width 26 height 26
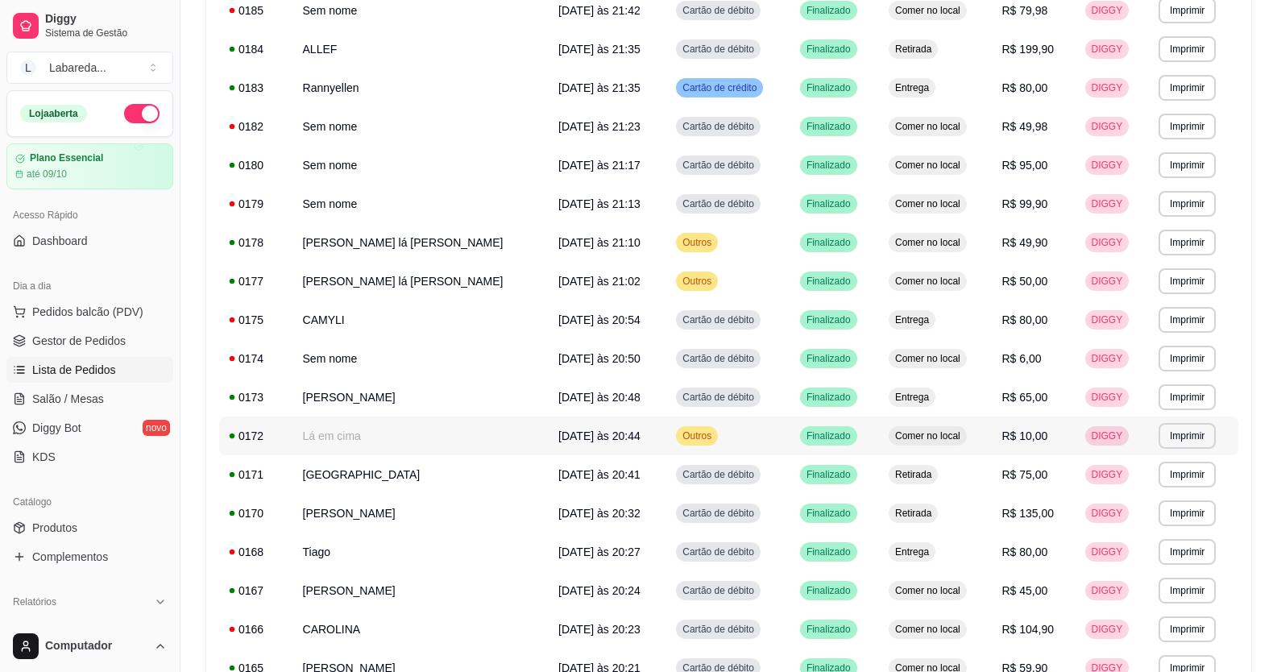
scroll to position [838, 0]
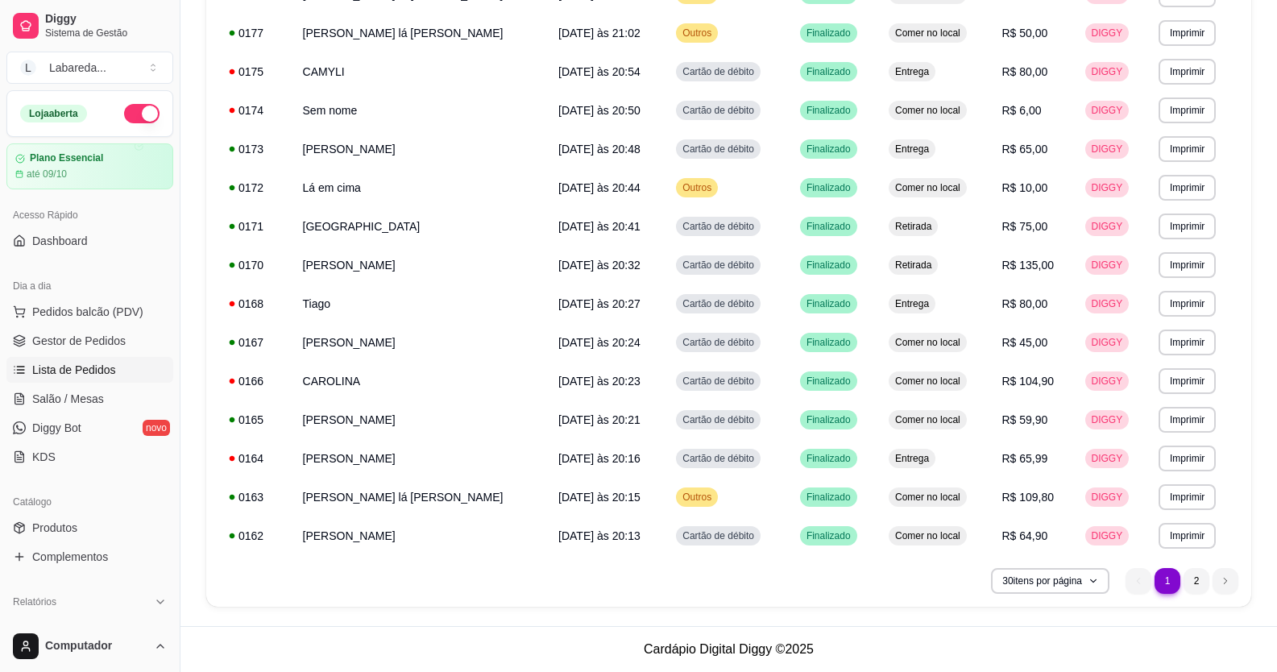
click at [1198, 593] on nav "1 1 2" at bounding box center [1181, 581] width 129 height 42
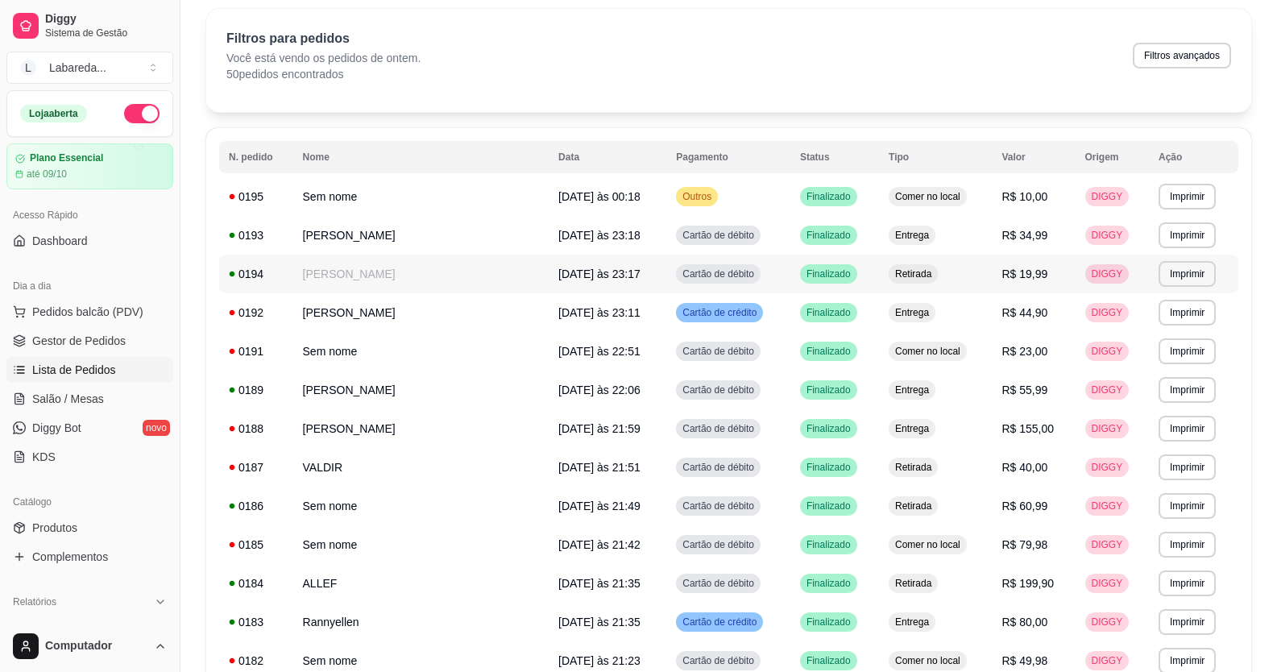
scroll to position [32, 0]
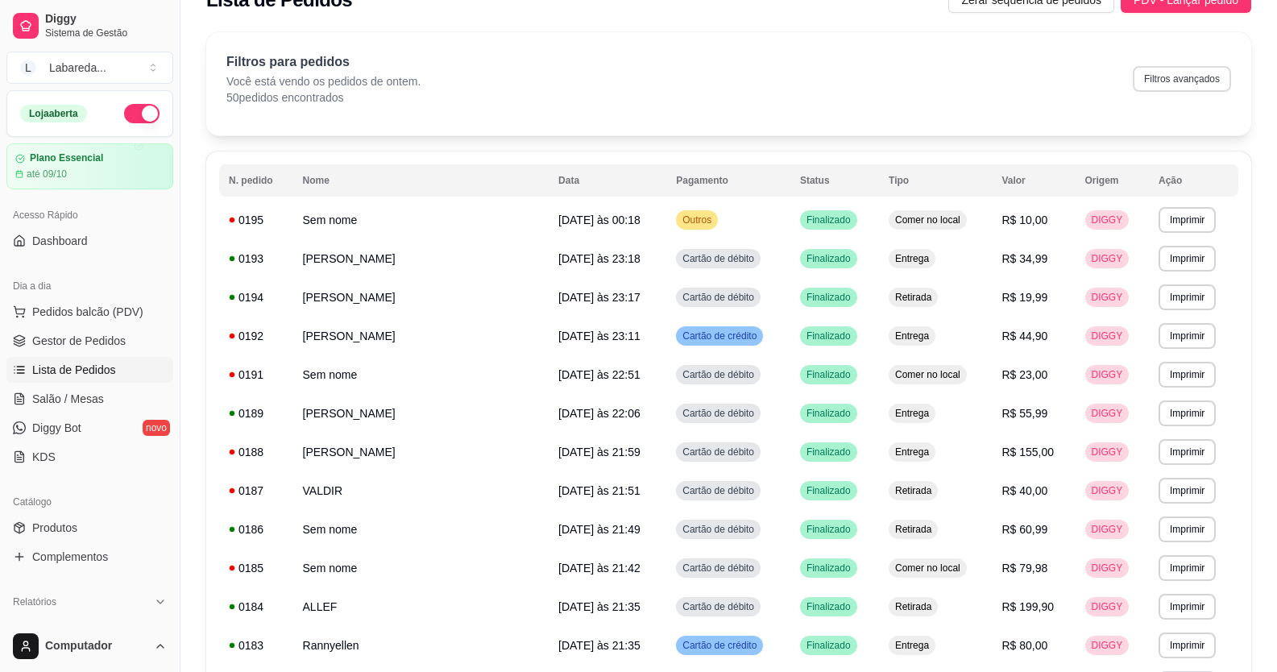
click at [1180, 77] on button "Filtros avançados" at bounding box center [1182, 79] width 98 height 26
select select "1"
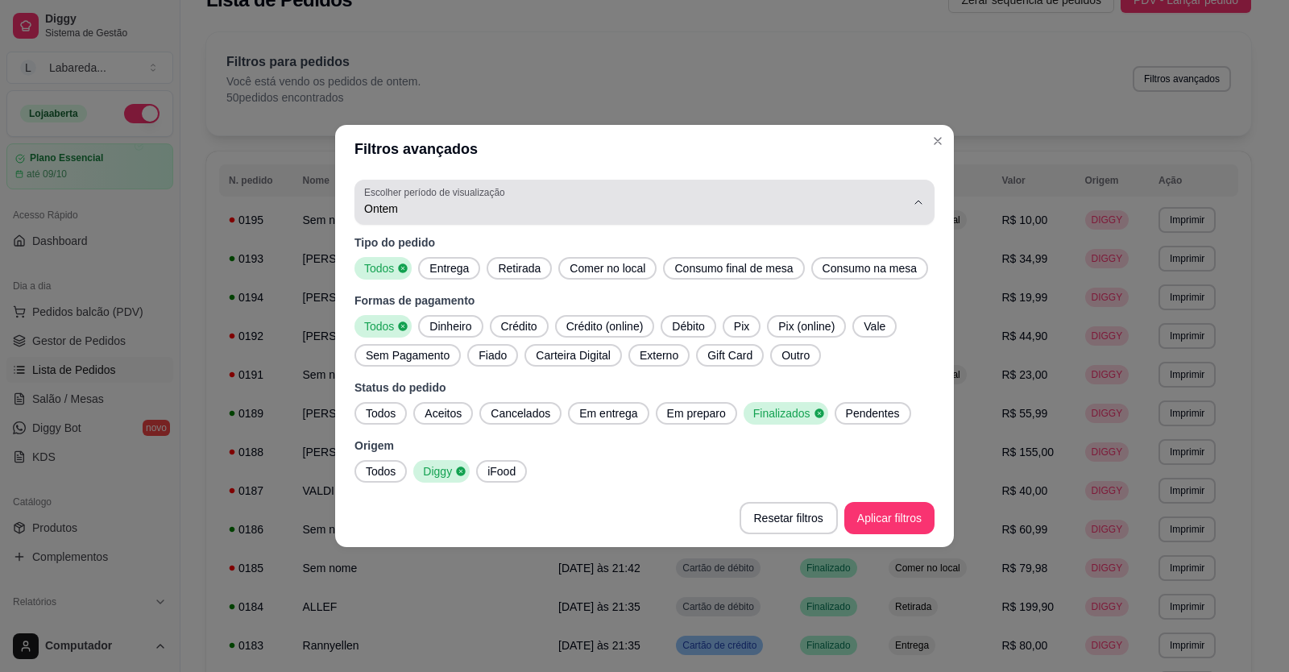
click at [411, 220] on button "Escolher período de visualização Ontem" at bounding box center [644, 202] width 580 height 45
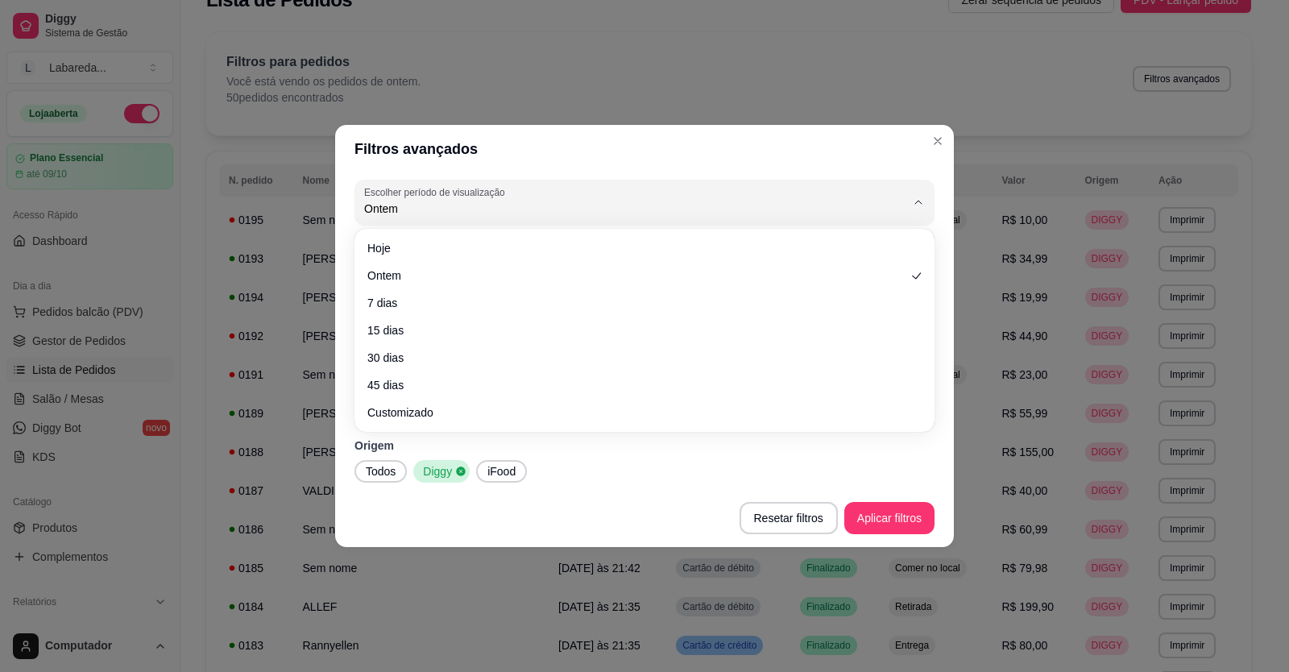
click at [419, 233] on div "Hoje Ontem 7 dias 15 dias 30 dias 45 dias Customizado" at bounding box center [645, 330] width 574 height 197
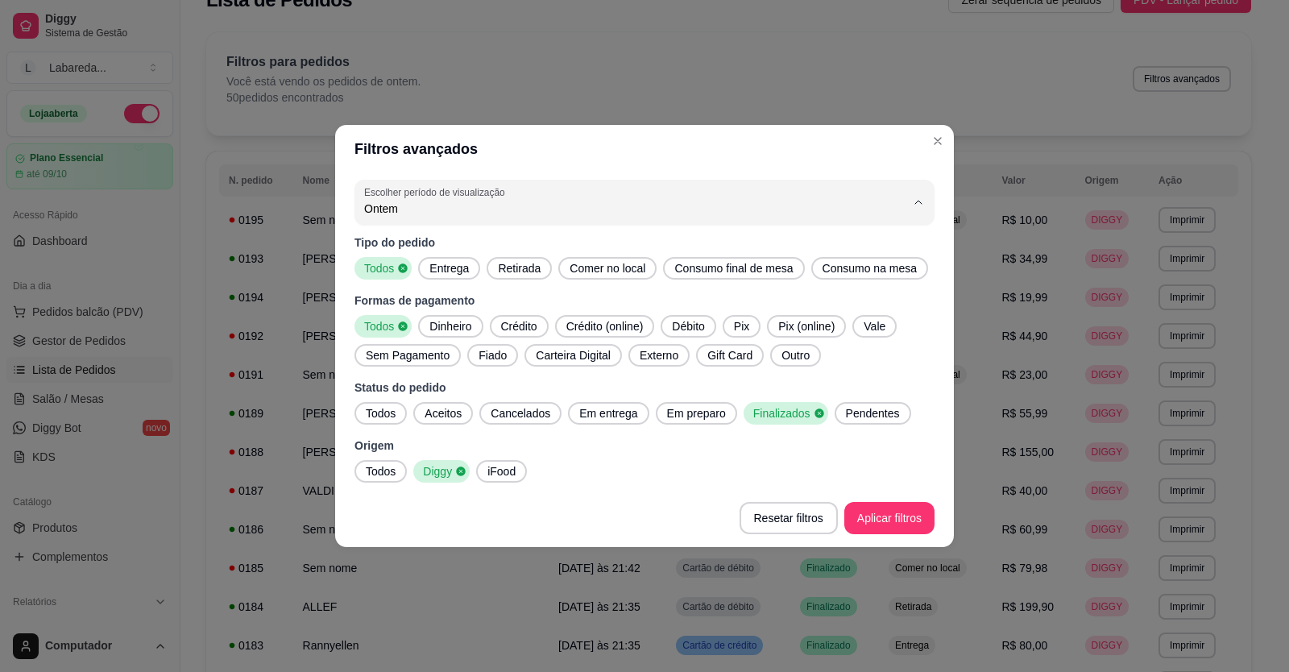
click at [435, 250] on span "Hoje" at bounding box center [637, 246] width 516 height 15
type input "0"
select select "0"
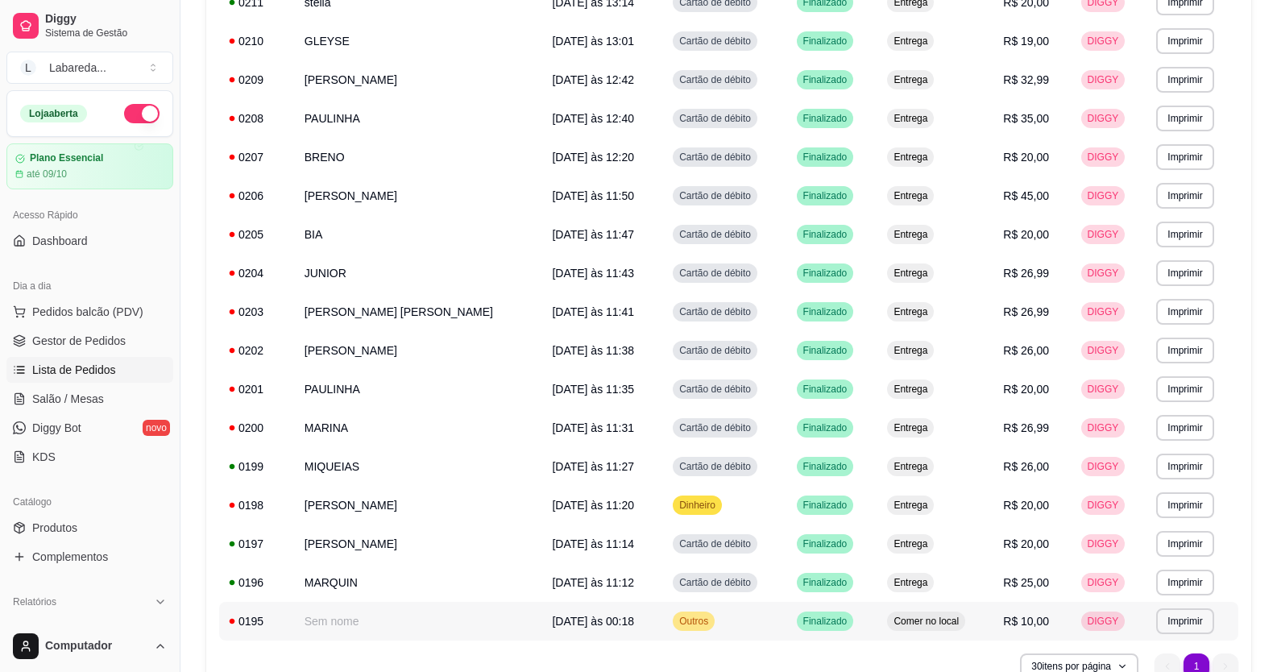
scroll to position [374, 0]
